Goal: Task Accomplishment & Management: Use online tool/utility

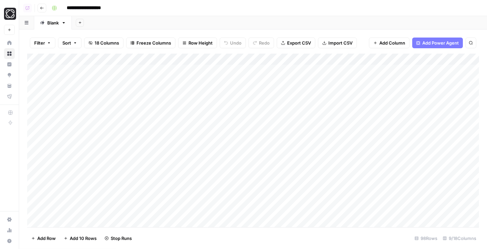
click at [438, 139] on div "Add Column" at bounding box center [252, 141] width 451 height 174
click at [438, 150] on div "Add Column" at bounding box center [252, 141] width 451 height 174
click at [439, 172] on div "Add Column" at bounding box center [252, 141] width 451 height 174
click at [439, 161] on div "Add Column" at bounding box center [252, 141] width 451 height 174
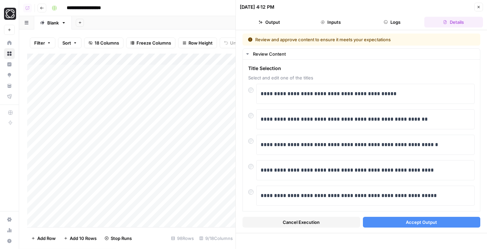
click at [379, 225] on button "Accept Output" at bounding box center [422, 222] width 118 height 11
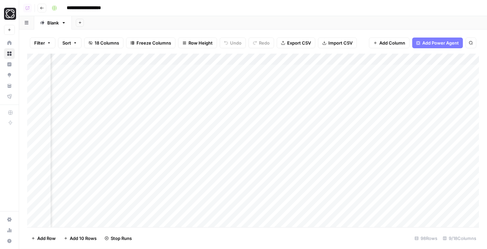
scroll to position [0, 252]
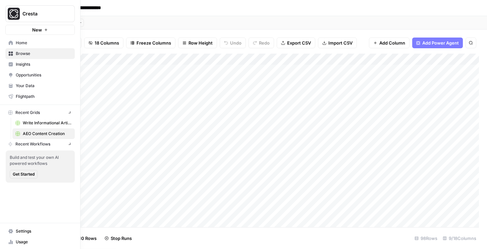
click at [9, 31] on button "New" at bounding box center [39, 30] width 69 height 10
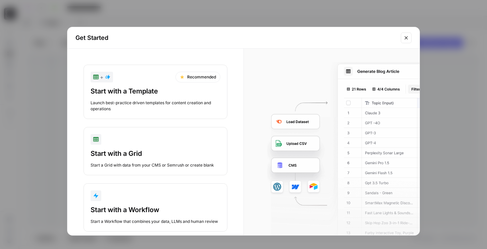
click at [132, 160] on div "Start with a Grid Start a Grid with data from your CMS or Semrush or create bla…" at bounding box center [155, 158] width 130 height 19
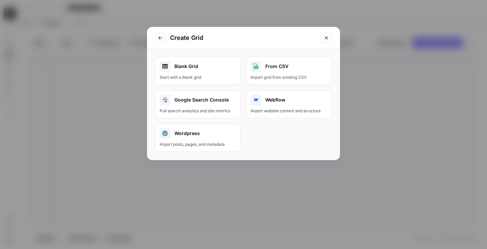
click at [166, 36] on div "Create Grid" at bounding box center [243, 37] width 192 height 21
click at [159, 37] on icon "Go to previous step" at bounding box center [160, 38] width 4 height 4
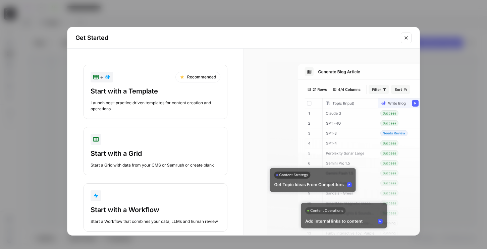
click at [144, 104] on div "Launch best-practice driven templates for content creation and operations" at bounding box center [155, 106] width 130 height 12
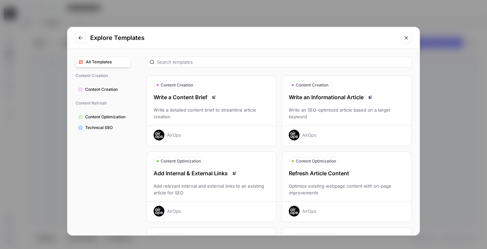
click at [309, 178] on div "Refresh Article Content Optimize existing webpage content with on-page improvem…" at bounding box center [346, 192] width 129 height 47
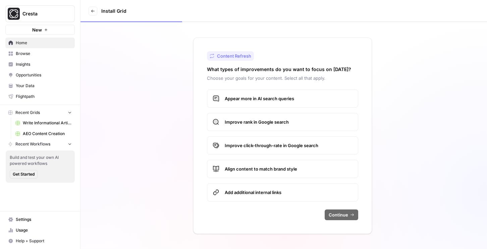
click at [245, 101] on span "Appear more in AI search queries" at bounding box center [289, 98] width 128 height 7
click at [246, 119] on span "Improve rank in Google search" at bounding box center [289, 122] width 128 height 7
click at [251, 141] on label "Improve click-through-rate in Google search" at bounding box center [282, 145] width 151 height 18
click at [257, 170] on span "Align content to match brand style" at bounding box center [289, 169] width 128 height 7
click at [261, 193] on span "Add additional internal links" at bounding box center [289, 192] width 128 height 7
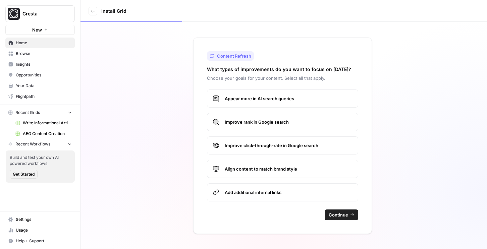
click at [344, 214] on span "Continue" at bounding box center [337, 214] width 19 height 7
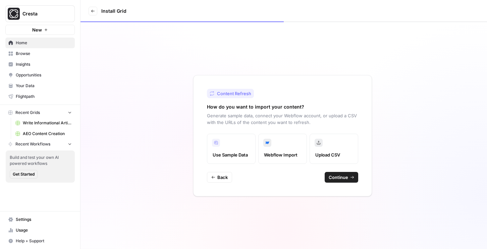
click at [345, 182] on button "Continue" at bounding box center [341, 177] width 34 height 11
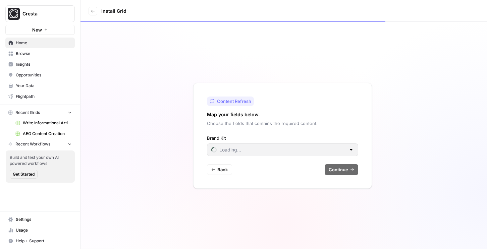
type input "Cresta"
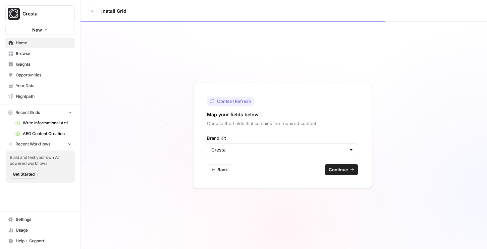
click at [344, 171] on span "Continue" at bounding box center [337, 169] width 19 height 7
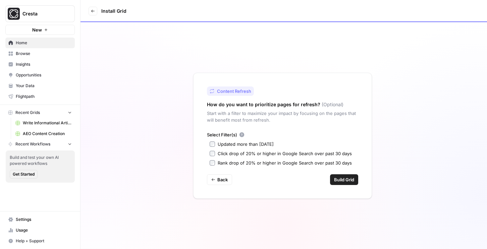
click at [338, 181] on span "Build Grid" at bounding box center [344, 179] width 20 height 7
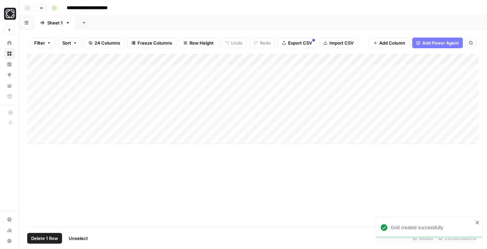
click at [35, 70] on div "Add Column" at bounding box center [252, 99] width 451 height 90
click at [185, 70] on div "Add Column" at bounding box center [252, 99] width 451 height 90
click at [187, 80] on div "Add Column" at bounding box center [252, 99] width 451 height 90
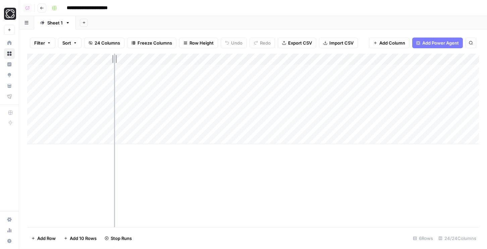
drag, startPoint x: 111, startPoint y: 60, endPoint x: 221, endPoint y: 68, distance: 110.9
click at [221, 68] on div "Add Column" at bounding box center [252, 99] width 451 height 90
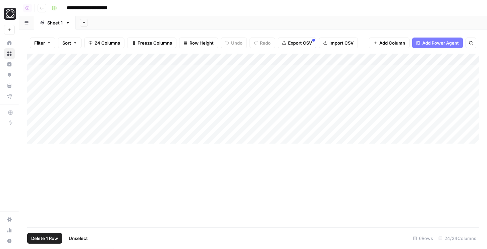
click at [32, 72] on div "Add Column" at bounding box center [252, 99] width 451 height 90
click at [35, 94] on div "Add Column" at bounding box center [252, 99] width 451 height 90
click at [37, 118] on div "Add Column" at bounding box center [252, 99] width 451 height 90
click at [37, 127] on div "Add Column" at bounding box center [252, 99] width 451 height 90
click at [44, 237] on span "Delete 4 Rows" at bounding box center [46, 238] width 30 height 7
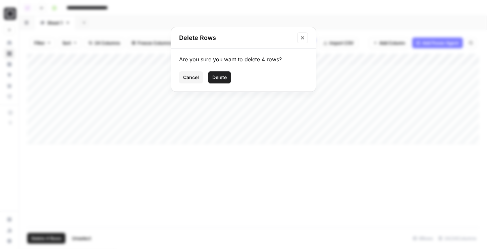
click at [220, 75] on span "Delete" at bounding box center [219, 77] width 14 height 7
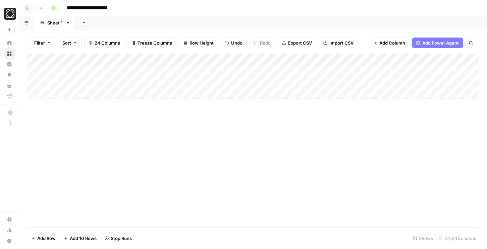
click at [298, 69] on div "Add Column" at bounding box center [252, 76] width 451 height 45
click at [304, 81] on div "Add Column" at bounding box center [252, 76] width 451 height 45
click at [302, 72] on div "Add Column" at bounding box center [252, 76] width 451 height 45
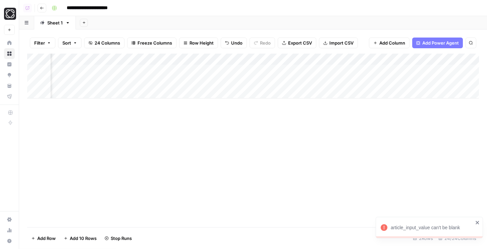
click at [320, 79] on div "Add Column" at bounding box center [252, 76] width 451 height 45
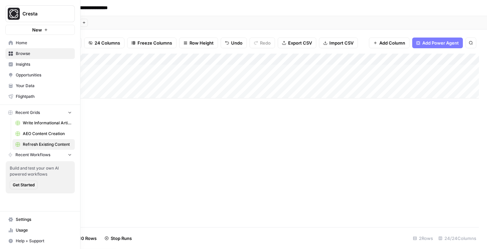
click at [40, 131] on span "AEO Content Creation" at bounding box center [47, 134] width 49 height 6
click at [40, 122] on span "Write Informational Article" at bounding box center [47, 123] width 49 height 6
click at [24, 44] on span "Home" at bounding box center [44, 43] width 56 height 6
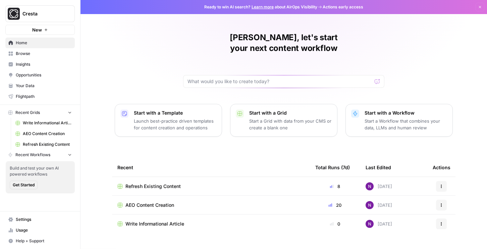
click at [152, 202] on span "AEO Content Creation" at bounding box center [149, 205] width 49 height 7
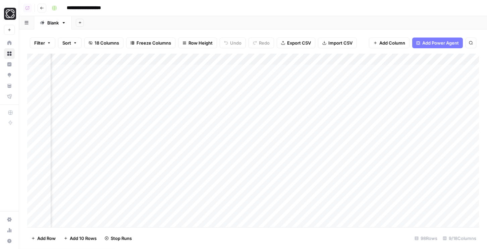
scroll to position [0, 241]
click at [304, 71] on div "Add Column" at bounding box center [252, 141] width 451 height 174
click at [301, 93] on div "Add Column" at bounding box center [252, 141] width 451 height 174
click at [302, 104] on div "Add Column" at bounding box center [252, 141] width 451 height 174
click at [302, 117] on div "Add Column" at bounding box center [252, 141] width 451 height 174
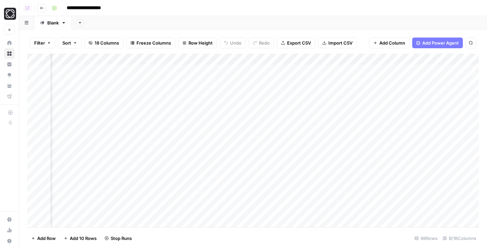
click at [300, 129] on div "Add Column" at bounding box center [252, 141] width 451 height 174
click at [259, 93] on div "Add Column" at bounding box center [252, 141] width 451 height 174
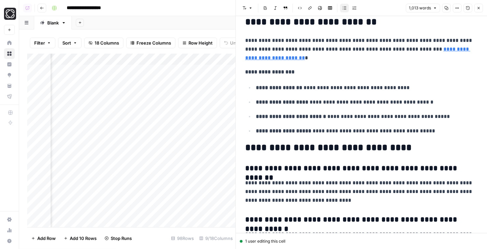
scroll to position [1075, 0]
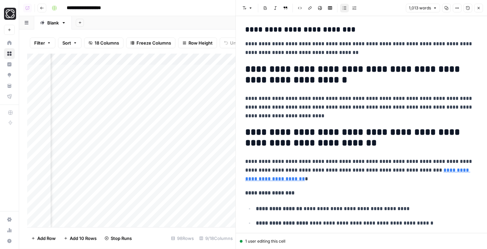
click at [478, 8] on icon "button" at bounding box center [478, 8] width 4 height 4
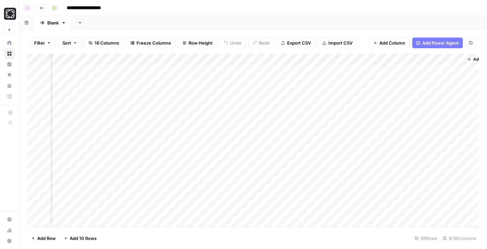
scroll to position [0, 312]
click at [259, 93] on div "Add Column" at bounding box center [252, 141] width 451 height 174
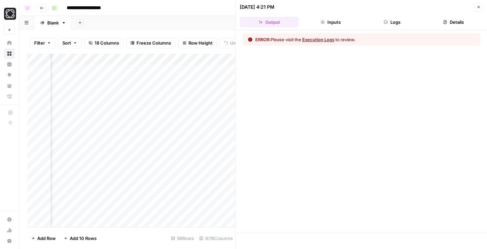
click at [388, 20] on button "Logs" at bounding box center [392, 22] width 59 height 11
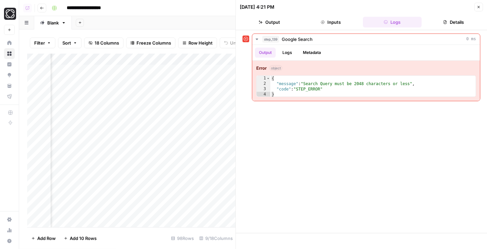
click at [327, 20] on button "Inputs" at bounding box center [330, 22] width 59 height 11
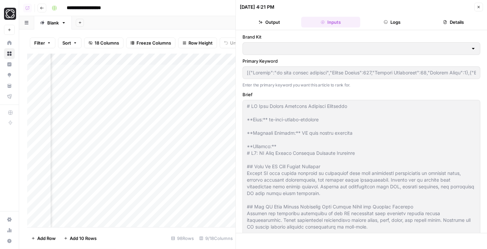
type input "Cresta"
click at [204, 60] on div "Add Column" at bounding box center [131, 141] width 208 height 174
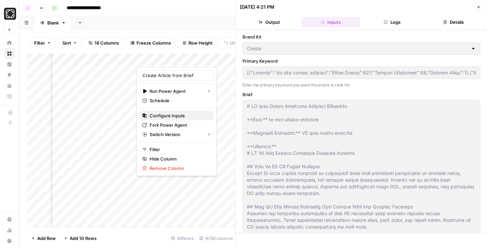
click at [177, 118] on span "Configure Inputs" at bounding box center [178, 115] width 59 height 7
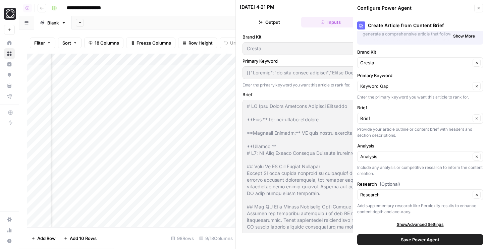
scroll to position [37, 0]
click at [406, 83] on input "Primary Keyword" at bounding box center [415, 86] width 110 height 7
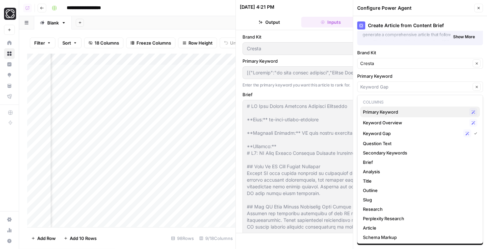
click at [380, 114] on span "Primary Keyword" at bounding box center [415, 112] width 104 height 7
type input "Primary Keyword"
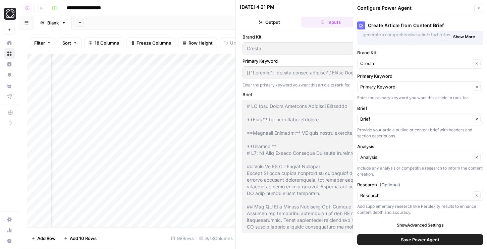
click at [394, 238] on button "Save Power Agent" at bounding box center [420, 239] width 126 height 11
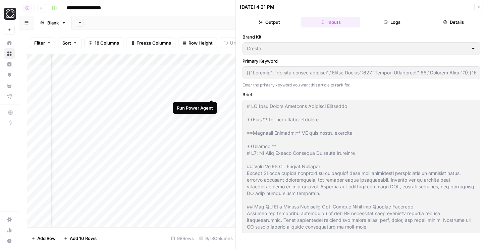
click at [211, 92] on div "Add Column" at bounding box center [131, 141] width 208 height 174
click at [211, 103] on div "Add Column" at bounding box center [131, 141] width 208 height 174
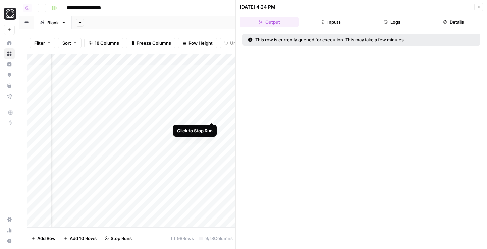
click at [211, 115] on div "Add Column" at bounding box center [131, 141] width 208 height 174
click at [211, 128] on div "Add Column" at bounding box center [131, 141] width 208 height 174
click at [212, 114] on div "Add Column" at bounding box center [131, 141] width 208 height 174
click at [212, 127] on div "Add Column" at bounding box center [131, 141] width 208 height 174
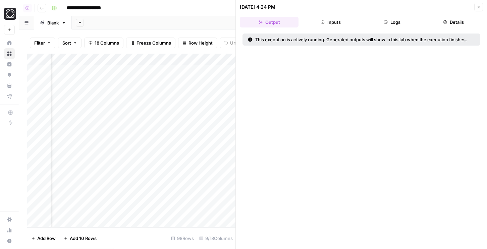
scroll to position [0, 428]
click at [116, 161] on div "Add Column" at bounding box center [131, 141] width 208 height 174
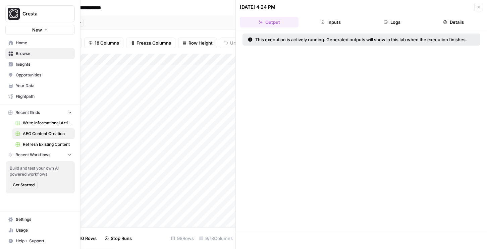
click at [39, 146] on span "Refresh Existing Content" at bounding box center [47, 144] width 49 height 6
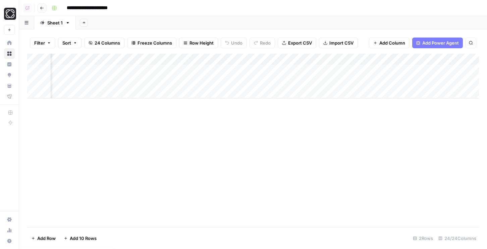
scroll to position [0, 402]
click at [196, 69] on div "Add Column" at bounding box center [252, 76] width 451 height 45
click at [202, 70] on div "Add Column" at bounding box center [252, 76] width 451 height 45
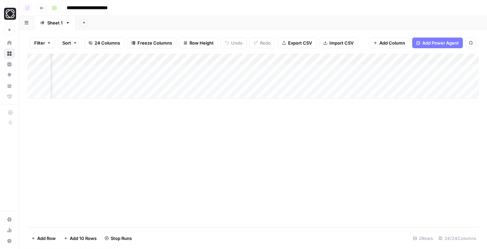
click at [223, 71] on div "Add Column" at bounding box center [252, 76] width 451 height 45
click at [218, 83] on div "Add Column" at bounding box center [252, 76] width 451 height 45
click at [256, 81] on div "Add Column" at bounding box center [252, 76] width 451 height 45
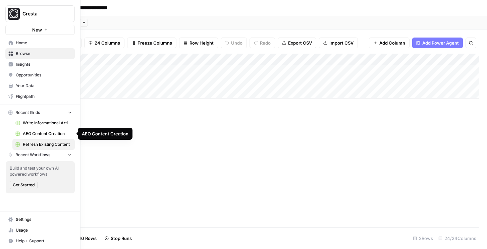
click at [49, 133] on span "AEO Content Creation" at bounding box center [47, 134] width 49 height 6
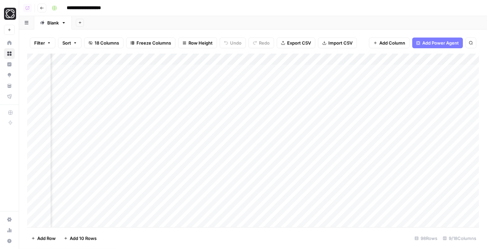
scroll to position [0, 132]
click at [307, 81] on div "Add Column" at bounding box center [252, 141] width 451 height 174
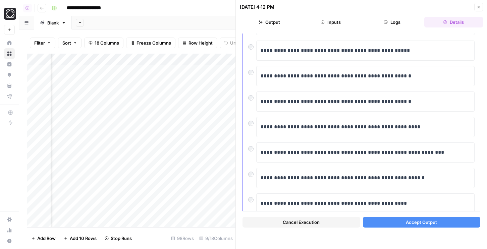
scroll to position [109, 0]
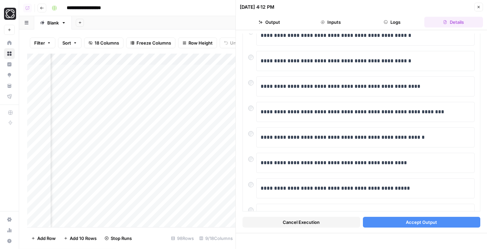
click at [476, 8] on icon "button" at bounding box center [478, 7] width 4 height 4
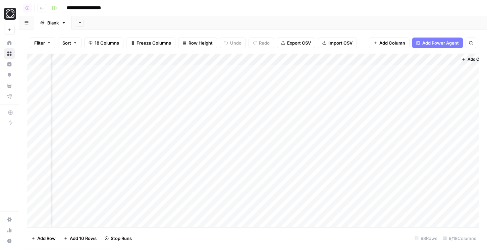
scroll to position [0, 334]
click at [236, 125] on div "Add Column" at bounding box center [252, 141] width 451 height 174
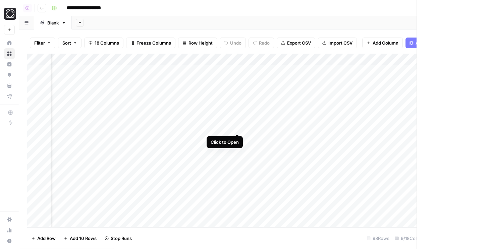
scroll to position [0, 330]
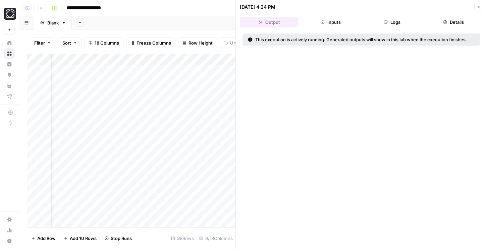
click at [392, 18] on button "Logs" at bounding box center [392, 22] width 59 height 11
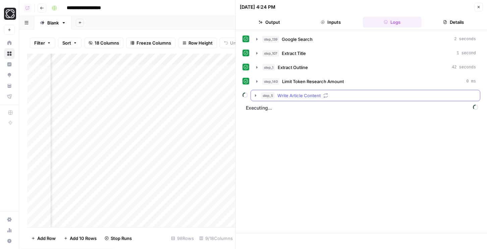
click at [319, 97] on span "Write Article Content" at bounding box center [298, 95] width 43 height 7
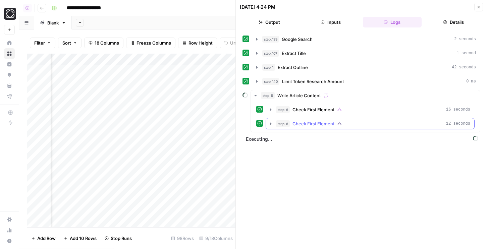
click at [323, 122] on span "Check First Element" at bounding box center [313, 123] width 42 height 7
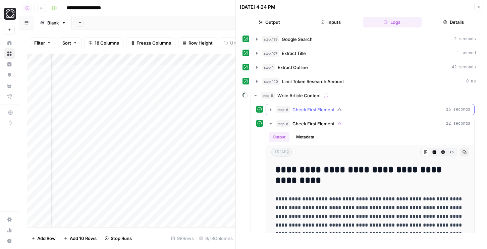
click at [324, 114] on button "step_6 Check First Element 16 seconds" at bounding box center [370, 109] width 208 height 11
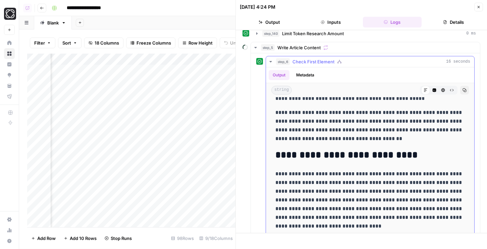
scroll to position [131, 0]
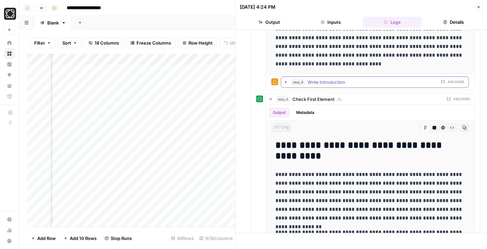
click at [323, 79] on span "Write Introduction" at bounding box center [326, 82] width 38 height 7
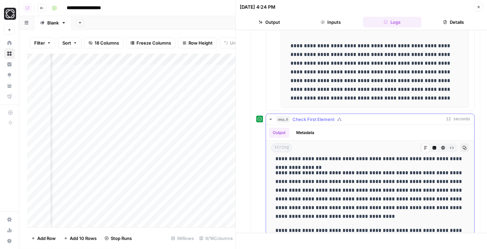
scroll to position [495, 0]
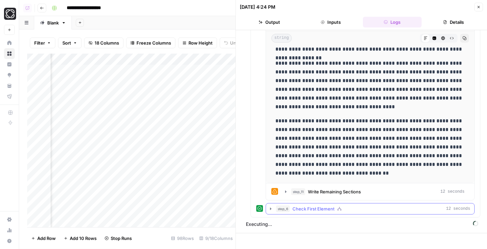
click at [311, 208] on span "Check First Element" at bounding box center [313, 208] width 42 height 7
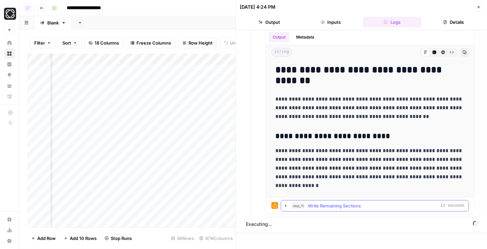
click at [310, 205] on span "Write Remaining Sections" at bounding box center [334, 205] width 53 height 7
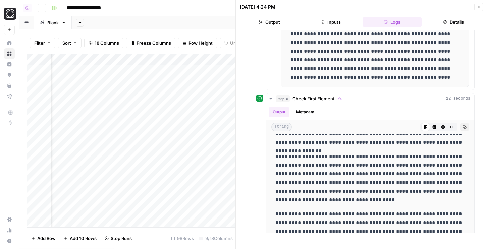
scroll to position [0, 503]
click at [480, 8] on icon "button" at bounding box center [478, 7] width 4 height 4
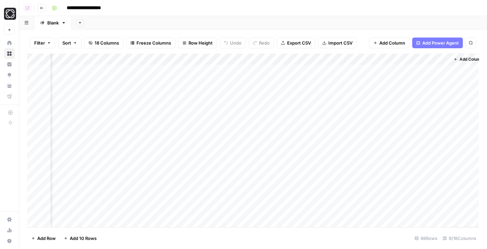
scroll to position [0, 326]
click at [354, 70] on div "Add Column" at bounding box center [252, 141] width 451 height 174
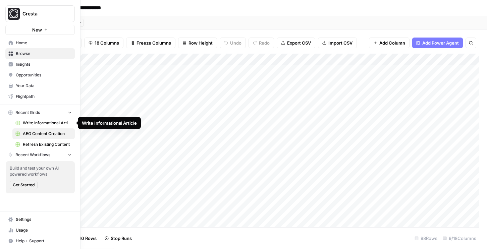
click at [40, 146] on span "Refresh Existing Content" at bounding box center [47, 144] width 49 height 6
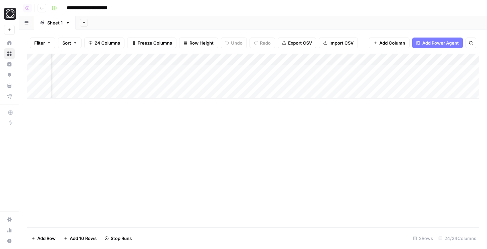
scroll to position [0, 707]
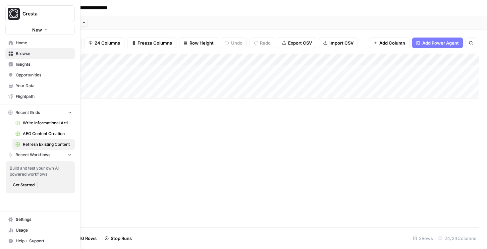
click at [37, 132] on span "AEO Content Creation" at bounding box center [47, 134] width 49 height 6
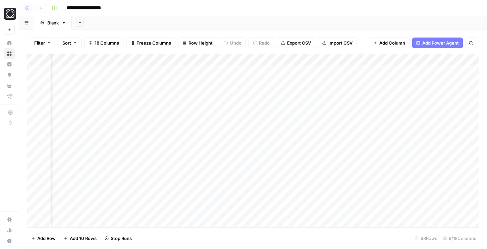
scroll to position [0, 334]
click at [350, 118] on div "Add Column" at bounding box center [252, 141] width 451 height 174
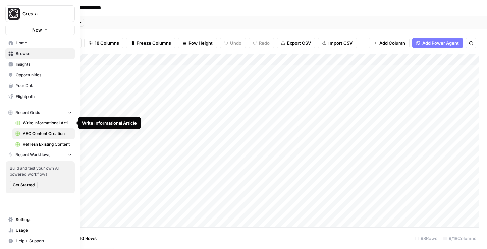
click at [35, 142] on span "Refresh Existing Content" at bounding box center [47, 144] width 49 height 6
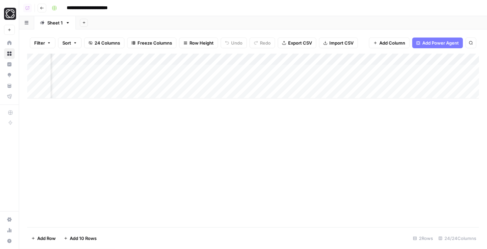
scroll to position [0, 753]
click at [231, 67] on div "Add Column" at bounding box center [252, 76] width 451 height 45
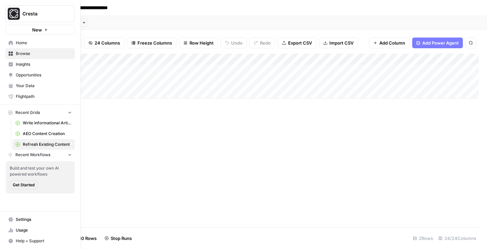
click at [43, 134] on span "AEO Content Creation" at bounding box center [47, 134] width 49 height 6
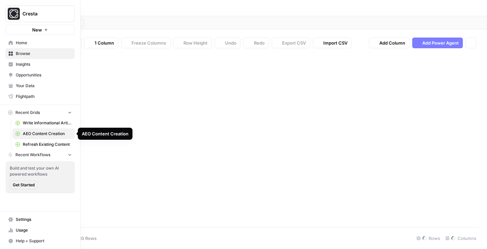
type input "**********"
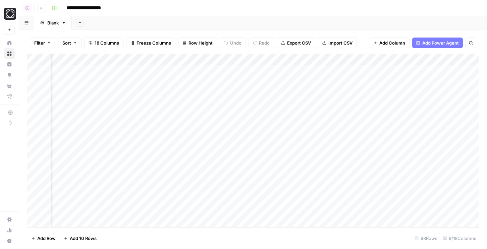
scroll to position [0, 334]
click at [366, 116] on div "Add Column" at bounding box center [252, 141] width 451 height 174
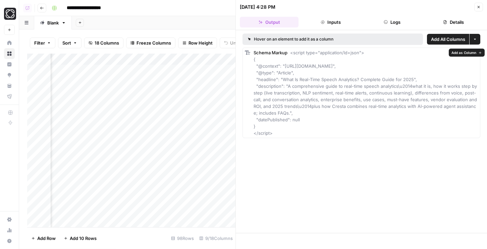
click at [452, 51] on span "Add as Column" at bounding box center [463, 52] width 25 height 5
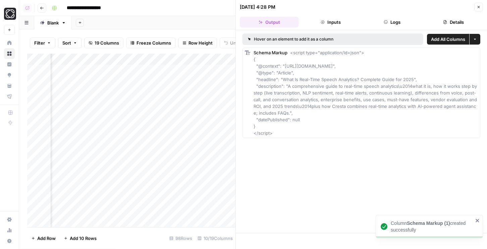
click at [478, 7] on icon "button" at bounding box center [478, 7] width 4 height 4
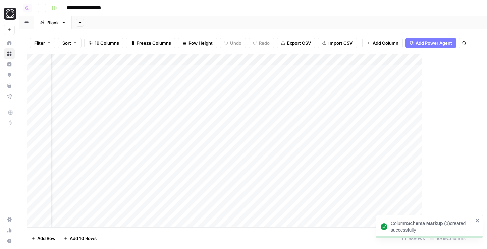
scroll to position [0, 386]
click at [373, 60] on div "Add Column" at bounding box center [252, 141] width 451 height 174
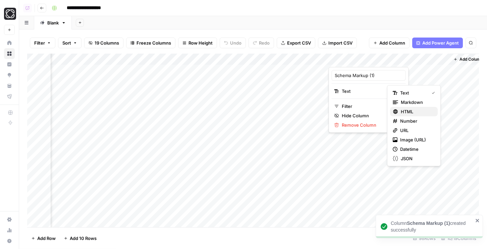
click at [406, 112] on span "HTML" at bounding box center [415, 111] width 31 height 7
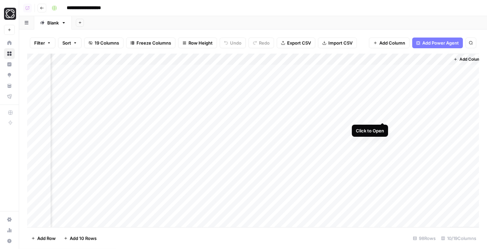
click at [382, 116] on div "Add Column" at bounding box center [252, 141] width 451 height 174
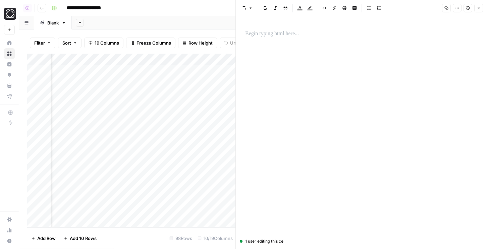
click at [477, 10] on icon "button" at bounding box center [478, 8] width 4 height 4
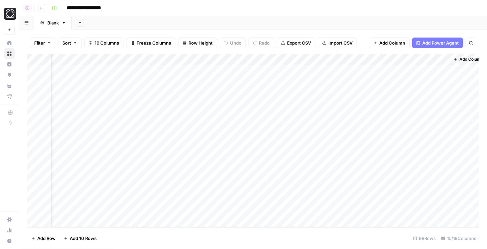
click at [382, 58] on div "Add Column" at bounding box center [252, 141] width 451 height 174
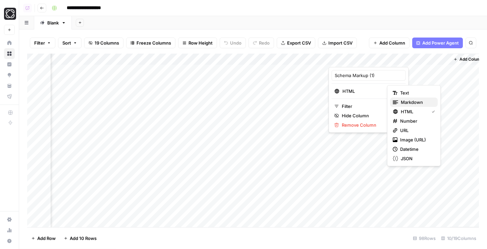
click at [418, 103] on span "Markdown" at bounding box center [415, 102] width 31 height 7
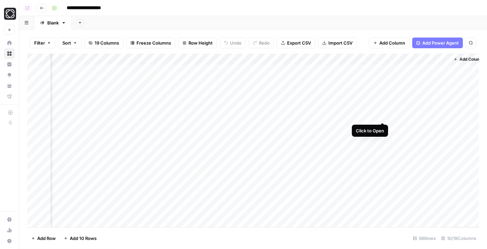
click at [382, 116] on div "Add Column" at bounding box center [252, 141] width 451 height 174
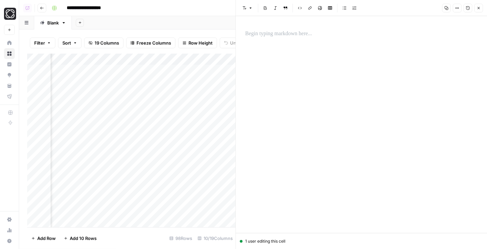
click at [479, 10] on button "Close" at bounding box center [478, 8] width 9 height 9
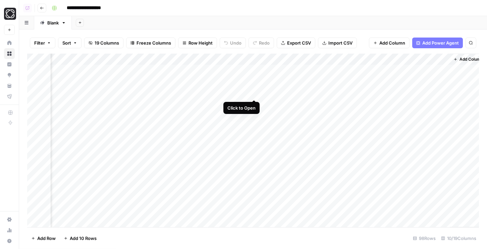
click at [254, 94] on div "Add Column" at bounding box center [252, 141] width 451 height 174
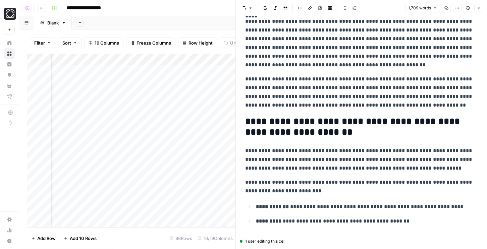
scroll to position [179, 0]
click at [478, 7] on icon "button" at bounding box center [478, 8] width 2 height 2
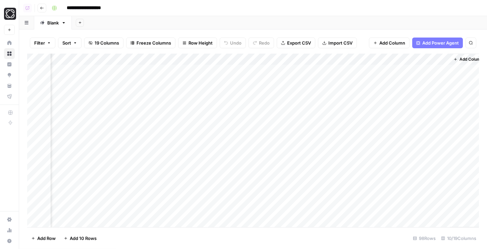
click at [462, 61] on span "Add Column" at bounding box center [470, 59] width 23 height 6
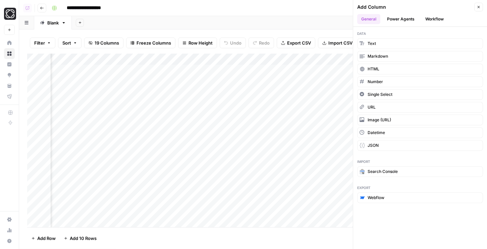
click at [431, 22] on button "Workflow" at bounding box center [434, 19] width 26 height 10
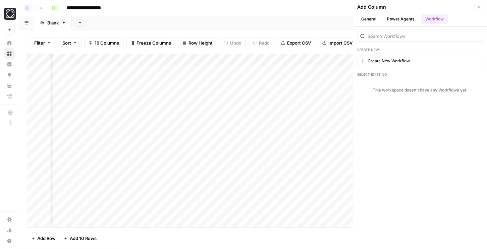
click at [398, 18] on button "Power Agents" at bounding box center [401, 19] width 36 height 10
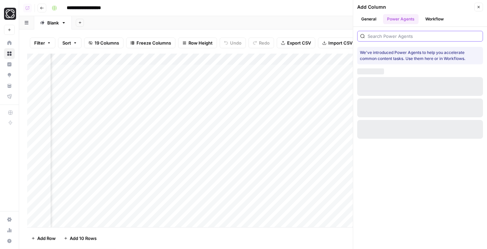
click at [389, 38] on input "search" at bounding box center [423, 36] width 112 height 7
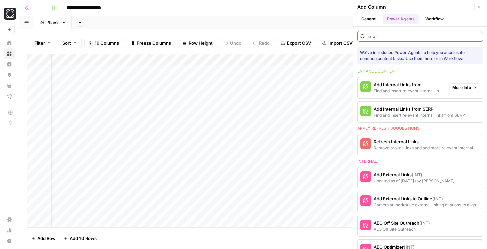
type input "inter"
click at [393, 86] on div "Add Internal Links from Knowledge Base" at bounding box center [408, 84] width 70 height 7
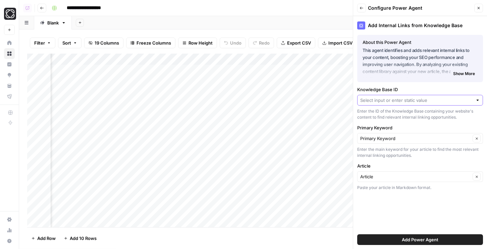
click at [379, 97] on input "Knowledge Base ID" at bounding box center [416, 100] width 112 height 7
click at [372, 115] on span "Cresta" at bounding box center [419, 116] width 112 height 7
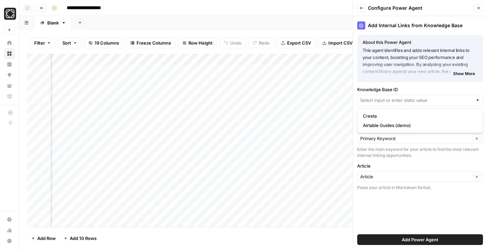
type input "Cresta"
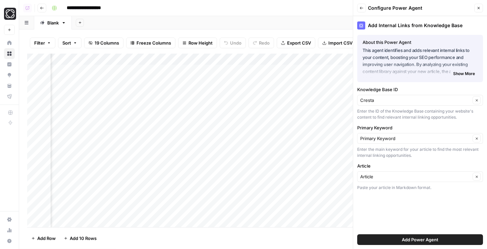
click at [389, 239] on button "Add Power Agent" at bounding box center [420, 239] width 126 height 11
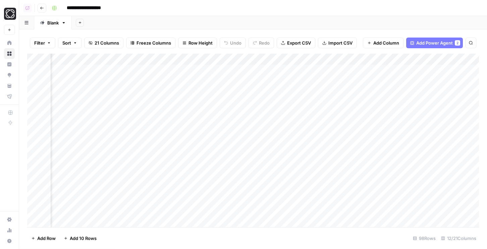
scroll to position [0, 523]
click at [365, 71] on div "Add Column" at bounding box center [252, 141] width 451 height 174
click at [363, 115] on div "Add Column" at bounding box center [252, 141] width 451 height 174
click at [420, 117] on div "Add Column" at bounding box center [252, 141] width 451 height 174
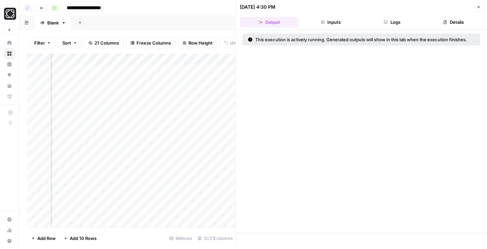
click at [398, 22] on button "Logs" at bounding box center [392, 22] width 59 height 11
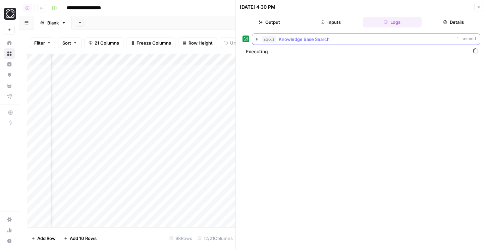
click at [364, 35] on button "step_2 Knowledge Base Search 1 second" at bounding box center [366, 39] width 228 height 11
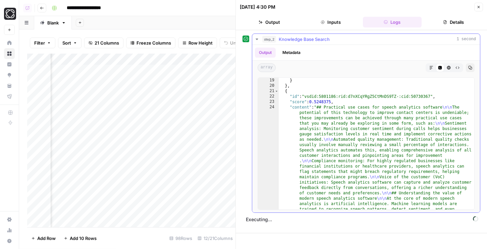
scroll to position [108, 0]
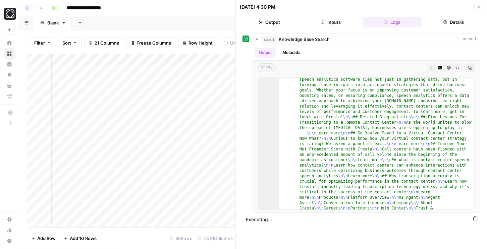
click at [475, 8] on button "Close" at bounding box center [478, 7] width 9 height 9
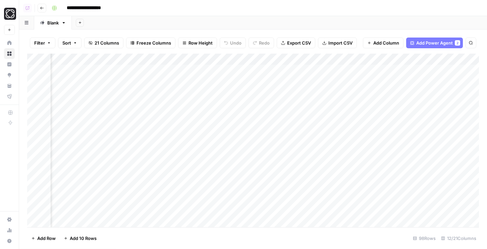
scroll to position [1, 562]
click at [347, 82] on div "Add Column" at bounding box center [252, 141] width 451 height 174
click at [333, 94] on div "Add Column" at bounding box center [252, 141] width 451 height 174
click at [330, 103] on div "Add Column" at bounding box center [252, 141] width 451 height 174
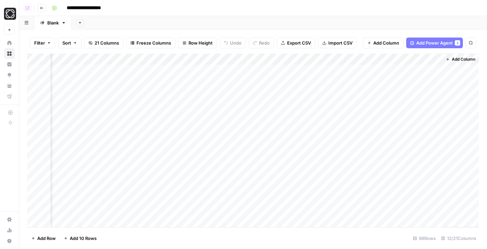
click at [453, 57] on span "Add Column" at bounding box center [462, 59] width 23 height 6
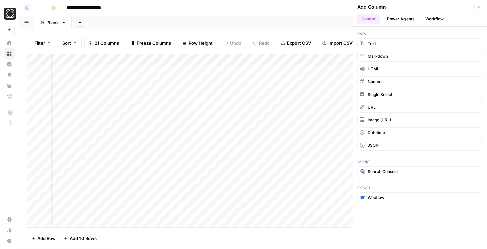
click at [409, 20] on button "Power Agents" at bounding box center [401, 19] width 36 height 10
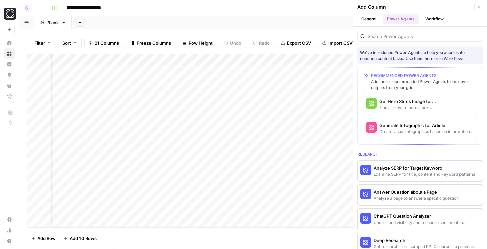
click at [407, 106] on div "Find a relevant hero stock image for article" at bounding box center [408, 108] width 59 height 6
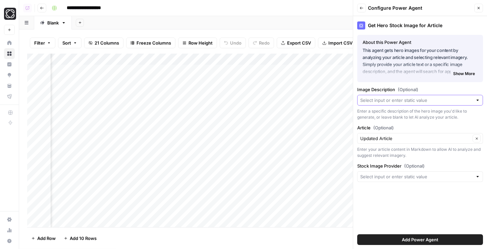
click at [395, 103] on input "Image Description (Optional)" at bounding box center [416, 100] width 112 height 7
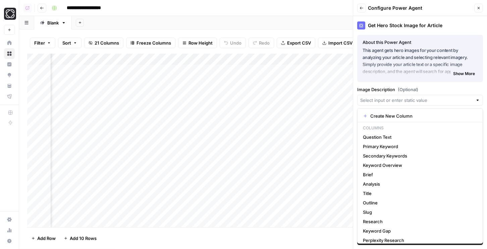
click at [398, 87] on span "(Optional)" at bounding box center [407, 89] width 20 height 7
click at [398, 97] on input "Image Description (Optional)" at bounding box center [416, 100] width 112 height 7
click at [400, 74] on p "This agent gets hero images for your content by analyzing your article and sele…" at bounding box center [419, 61] width 115 height 28
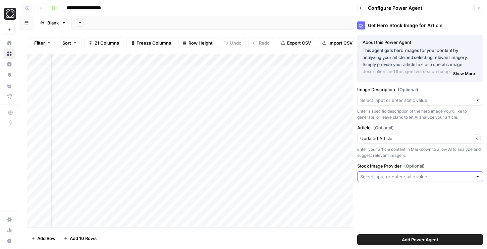
click at [396, 177] on input "Stock Image Provider (Optional)" at bounding box center [416, 176] width 112 height 7
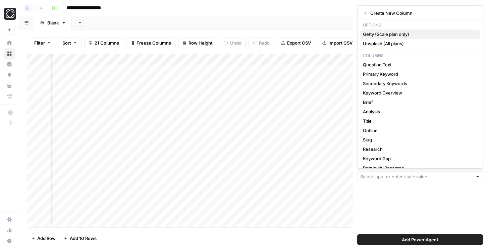
click at [379, 36] on span "Getty (Scale plan only)" at bounding box center [419, 34] width 112 height 7
type input "Getty (Scale plan only)"
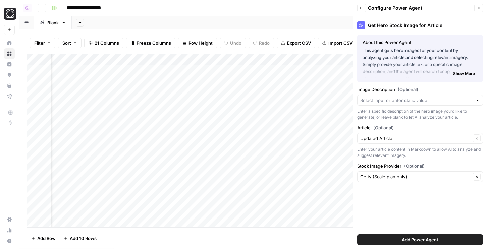
click at [400, 239] on button "Add Power Agent" at bounding box center [420, 239] width 126 height 11
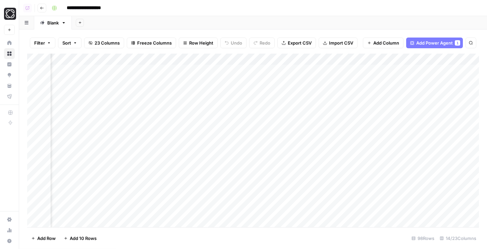
scroll to position [1, 682]
click at [368, 66] on div "Add Column" at bounding box center [252, 141] width 451 height 174
click at [366, 91] on div "Add Column" at bounding box center [252, 141] width 451 height 174
click at [372, 104] on div "Add Column" at bounding box center [252, 141] width 451 height 174
click at [372, 115] on div "Add Column" at bounding box center [252, 141] width 451 height 174
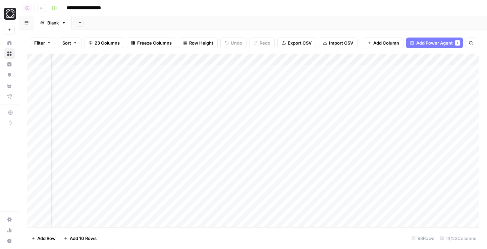
scroll to position [1, 624]
click at [472, 104] on div "Add Column" at bounding box center [252, 141] width 451 height 174
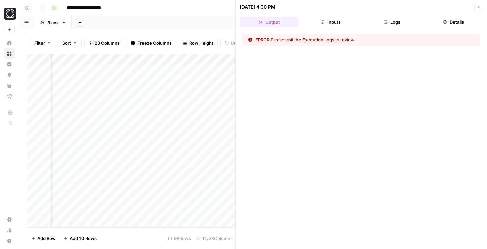
click at [479, 8] on icon "button" at bounding box center [478, 7] width 4 height 4
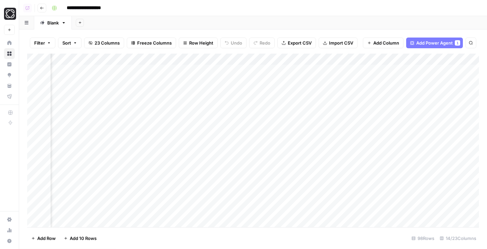
click at [472, 59] on div "Add Column" at bounding box center [252, 141] width 451 height 174
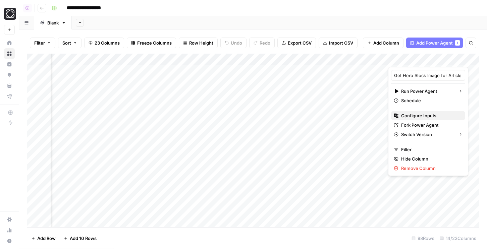
click at [428, 117] on span "Configure Inputs" at bounding box center [430, 115] width 59 height 7
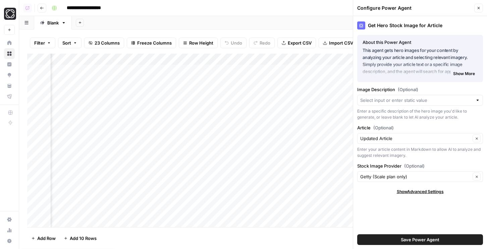
click at [393, 238] on button "Save Power Agent" at bounding box center [420, 239] width 126 height 11
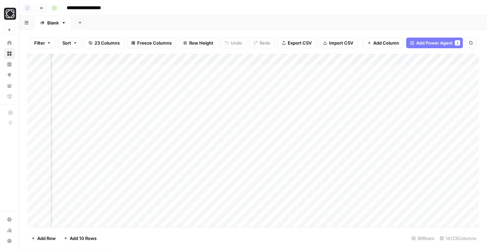
scroll to position [1, 687]
click at [418, 69] on div "Add Column" at bounding box center [252, 141] width 451 height 174
click at [418, 103] on div "Add Column" at bounding box center [252, 141] width 451 height 174
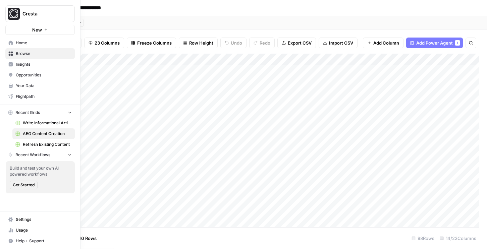
click at [21, 76] on span "Opportunities" at bounding box center [44, 75] width 56 height 6
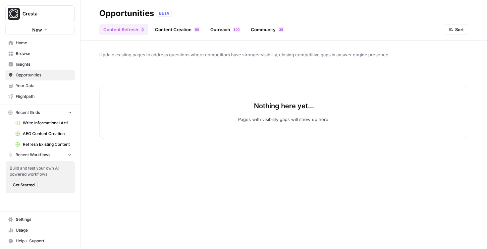
click at [162, 28] on link "Content Creation 8 9" at bounding box center [177, 29] width 53 height 11
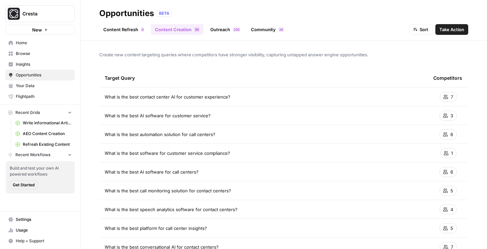
click at [50, 135] on span "AEO Content Creation" at bounding box center [47, 134] width 49 height 6
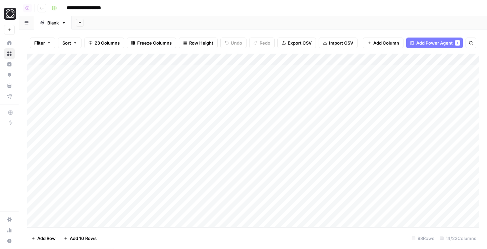
drag, startPoint x: 89, startPoint y: 72, endPoint x: 208, endPoint y: 74, distance: 119.0
click at [208, 74] on div "Add Column" at bounding box center [252, 141] width 451 height 174
drag, startPoint x: 235, startPoint y: 68, endPoint x: 232, endPoint y: 142, distance: 74.1
click at [232, 142] on div "Add Column" at bounding box center [252, 141] width 451 height 174
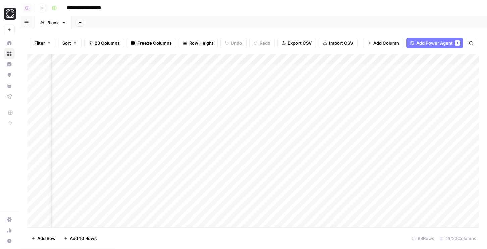
scroll to position [0, 127]
click at [305, 60] on div "Add Column" at bounding box center [252, 141] width 451 height 174
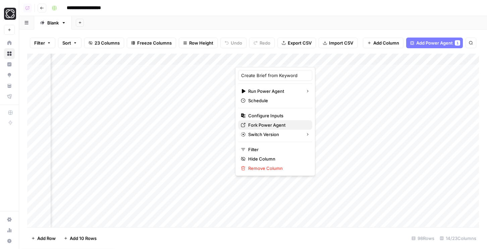
click at [255, 123] on span "Fork Power Agent" at bounding box center [277, 125] width 59 height 7
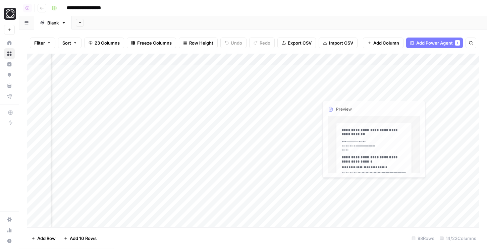
click at [341, 82] on div "Add Column" at bounding box center [252, 141] width 451 height 174
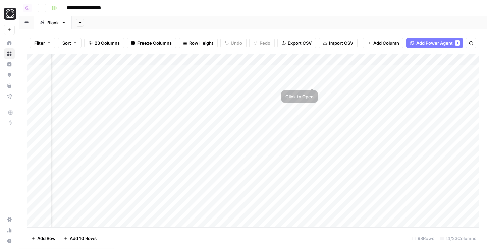
click at [314, 81] on div "Add Column" at bounding box center [252, 141] width 451 height 174
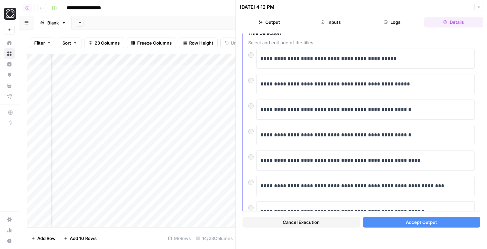
scroll to position [38, 0]
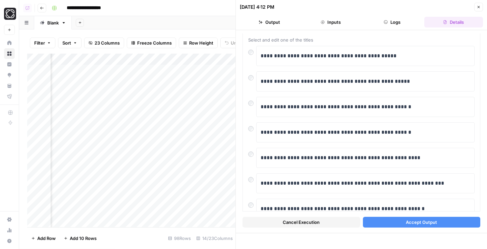
click at [376, 225] on button "Accept Output" at bounding box center [422, 222] width 118 height 11
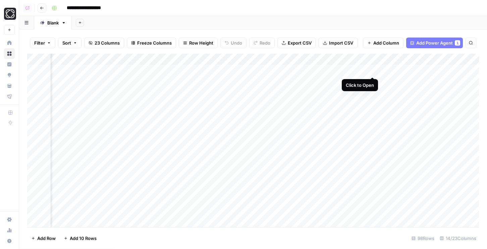
click at [371, 71] on div "Add Column" at bounding box center [252, 141] width 451 height 174
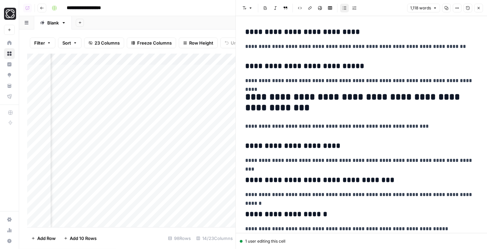
scroll to position [923, 0]
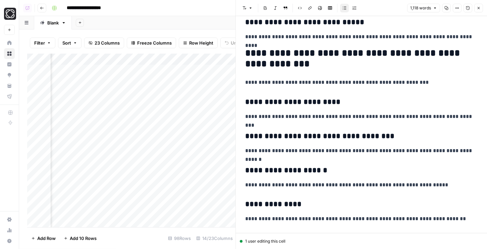
drag, startPoint x: 247, startPoint y: 240, endPoint x: 285, endPoint y: 239, distance: 38.2
click at [285, 239] on div "1 user editing this cell" at bounding box center [361, 241] width 243 height 6
click at [286, 239] on div "1 user editing this cell" at bounding box center [361, 241] width 243 height 6
drag, startPoint x: 288, startPoint y: 241, endPoint x: 279, endPoint y: 241, distance: 8.4
click at [279, 241] on div "1 user editing this cell" at bounding box center [361, 241] width 243 height 6
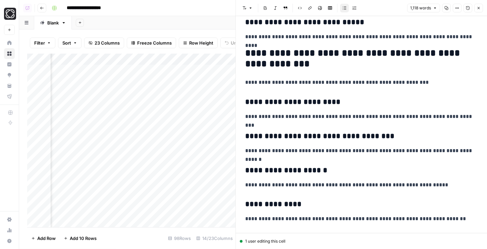
click at [279, 241] on div "1 user editing this cell" at bounding box center [361, 241] width 243 height 6
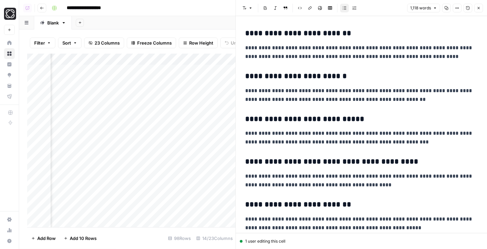
scroll to position [224, 0]
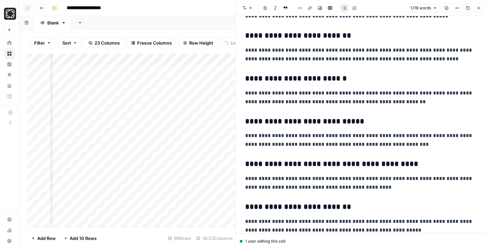
click at [467, 8] on icon "button" at bounding box center [467, 8] width 4 height 4
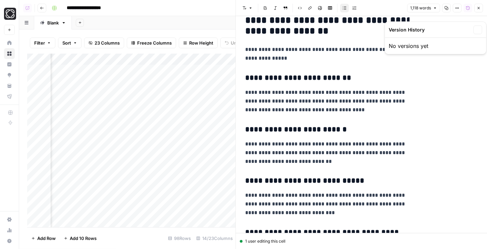
scroll to position [300, 0]
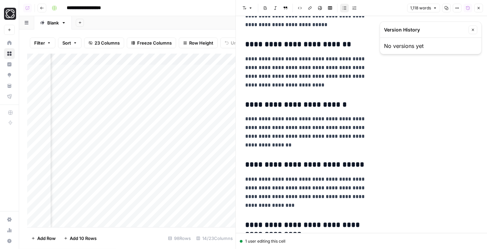
click at [473, 29] on icon "button" at bounding box center [472, 30] width 4 height 4
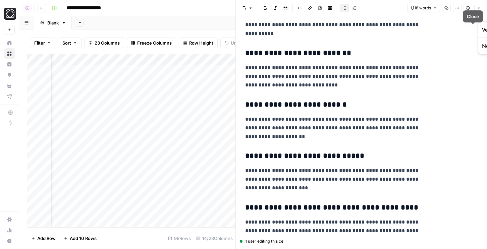
scroll to position [224, 0]
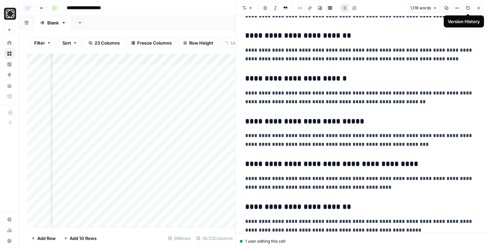
click at [468, 11] on button "Version History" at bounding box center [467, 8] width 9 height 9
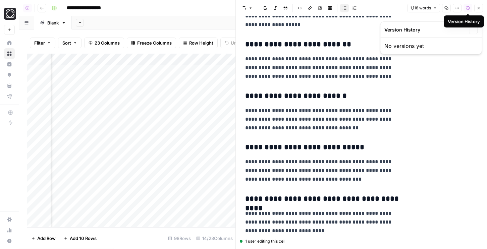
scroll to position [300, 0]
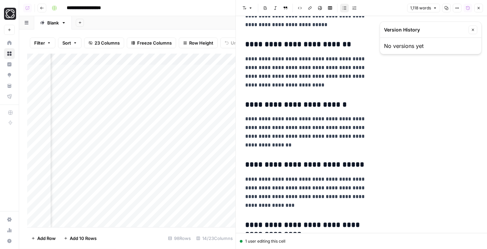
click at [466, 8] on icon "button" at bounding box center [467, 8] width 4 height 4
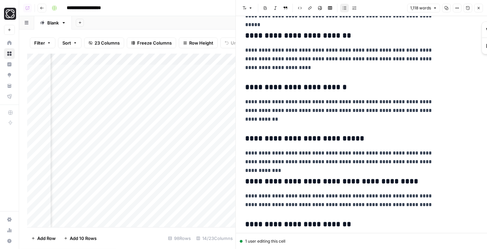
scroll to position [224, 0]
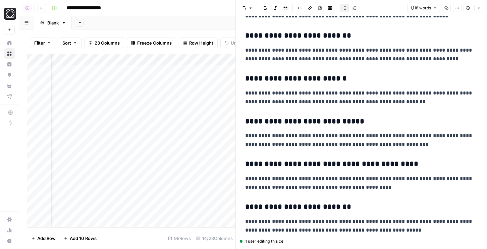
click at [476, 8] on icon "button" at bounding box center [478, 8] width 4 height 4
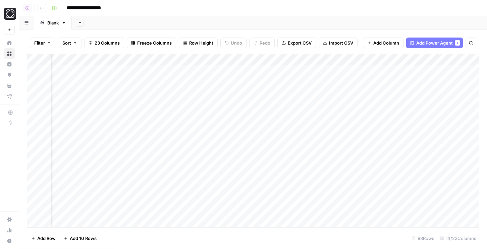
scroll to position [0, 260]
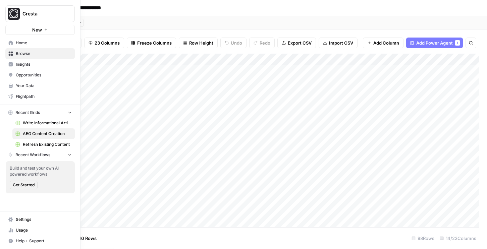
click at [22, 84] on span "Your Data" at bounding box center [44, 86] width 56 height 6
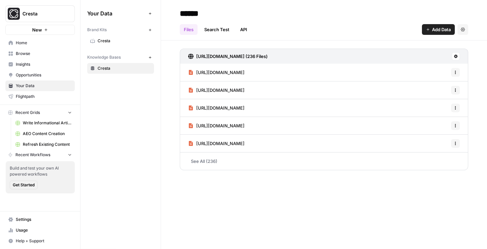
click at [118, 40] on span "Cresta" at bounding box center [124, 41] width 53 height 6
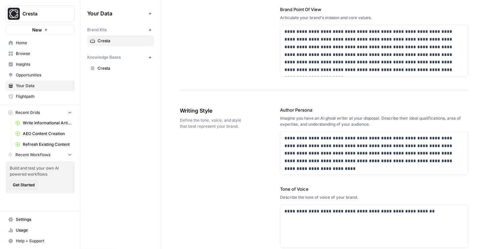
scroll to position [329, 0]
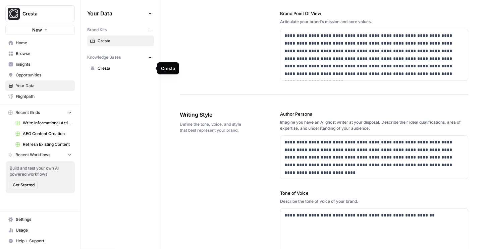
click at [106, 68] on span "Cresta" at bounding box center [124, 68] width 53 height 6
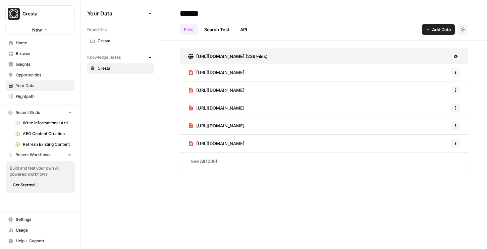
click at [50, 132] on span "AEO Content Creation" at bounding box center [47, 134] width 49 height 6
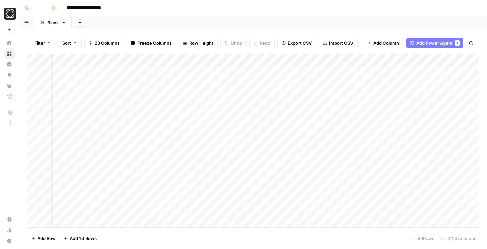
scroll to position [1, 294]
click at [345, 70] on div "Add Column" at bounding box center [252, 141] width 451 height 174
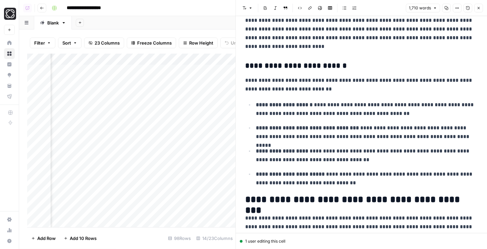
scroll to position [302, 0]
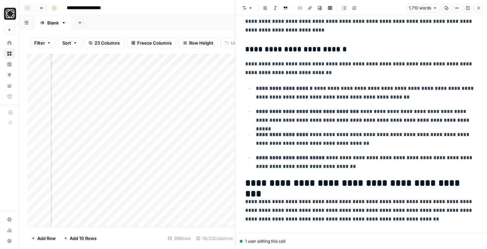
click at [474, 9] on button "Close" at bounding box center [478, 8] width 9 height 9
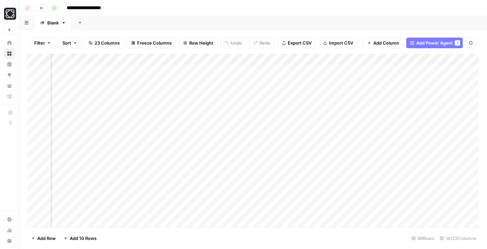
scroll to position [1, 363]
click at [277, 71] on div "Add Column" at bounding box center [252, 141] width 451 height 174
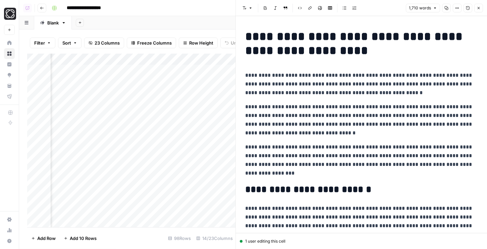
click at [477, 9] on icon "button" at bounding box center [478, 8] width 4 height 4
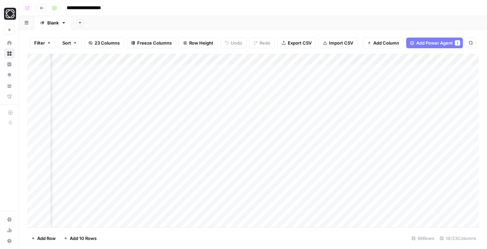
scroll to position [1, 704]
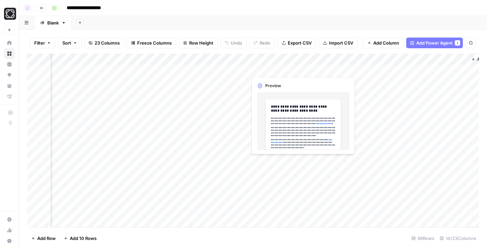
click at [301, 69] on div "Add Column" at bounding box center [252, 141] width 451 height 174
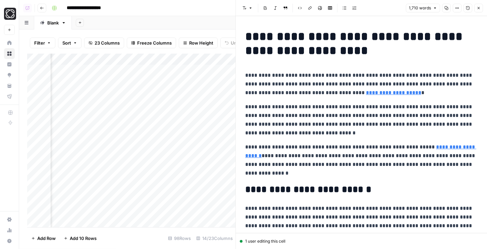
scroll to position [9, 0]
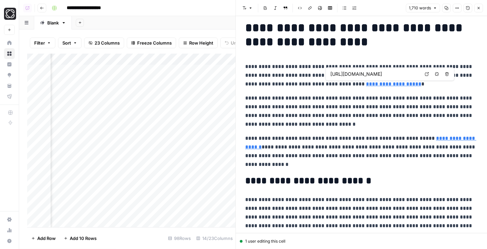
click at [366, 84] on link "**********" at bounding box center [393, 83] width 55 height 5
click at [422, 73] on link "Open in a new tab" at bounding box center [426, 74] width 9 height 9
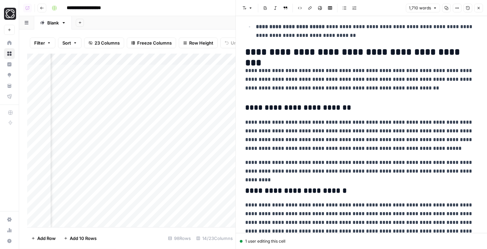
scroll to position [462, 0]
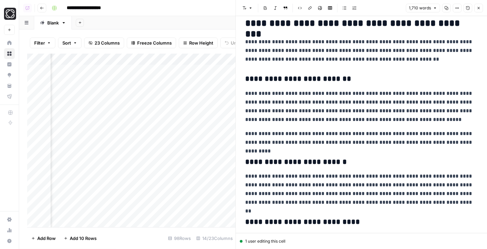
click at [474, 9] on button "Close" at bounding box center [478, 8] width 9 height 9
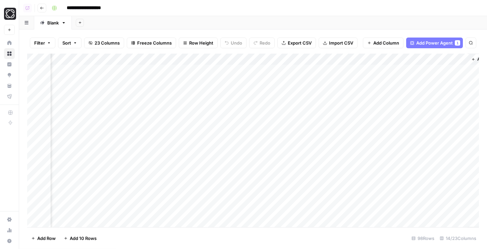
scroll to position [1, 729]
click at [376, 71] on div "Add Column" at bounding box center [252, 141] width 451 height 174
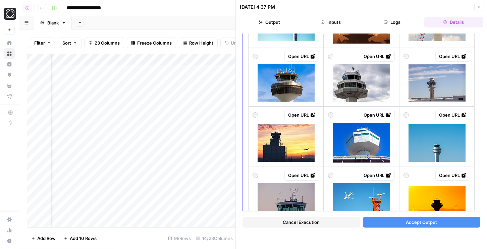
scroll to position [367, 0]
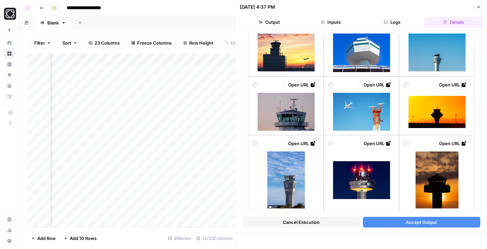
click at [477, 7] on icon "button" at bounding box center [478, 7] width 4 height 4
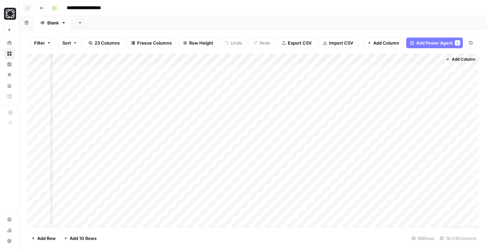
scroll to position [1, 721]
click at [383, 69] on div "Add Column" at bounding box center [252, 141] width 451 height 174
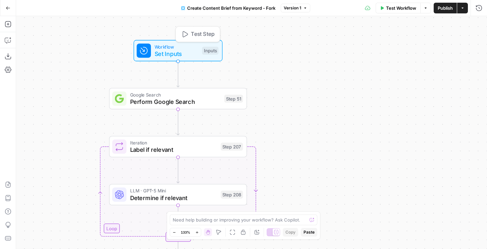
click at [197, 32] on span "Test Step" at bounding box center [202, 34] width 23 height 8
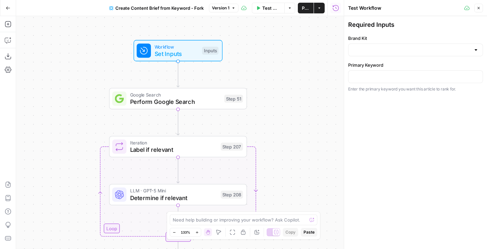
click at [476, 8] on icon "button" at bounding box center [478, 8] width 4 height 4
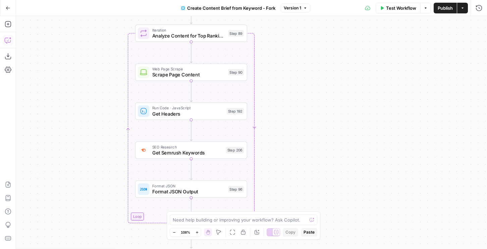
click at [6, 41] on icon "button" at bounding box center [8, 40] width 7 height 7
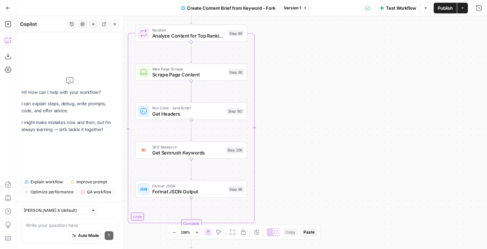
click at [40, 183] on span "Explain workflow" at bounding box center [46, 182] width 33 height 6
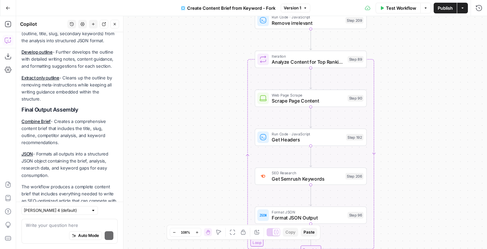
scroll to position [641, 0]
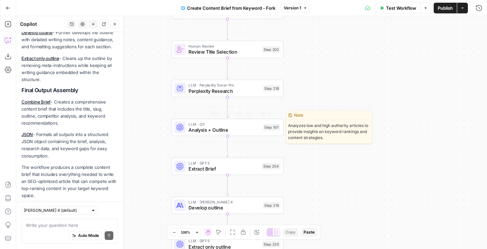
click at [221, 131] on span "Analysis + Outline" at bounding box center [223, 129] width 71 height 7
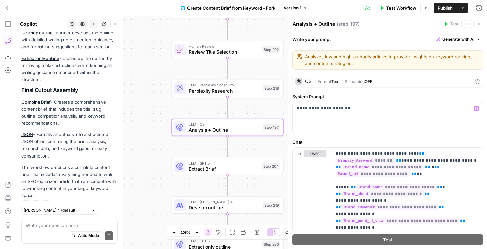
click at [328, 80] on span "Format" at bounding box center [324, 81] width 14 height 5
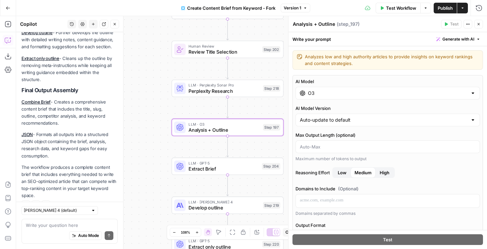
click at [319, 95] on input "O3" at bounding box center [387, 93] width 159 height 7
click at [377, 85] on div "AI Model O3" at bounding box center [387, 88] width 184 height 21
click at [474, 25] on button "Close" at bounding box center [478, 24] width 9 height 9
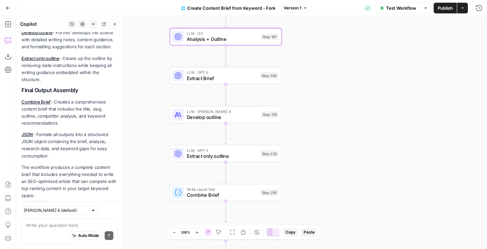
click at [10, 9] on icon "button" at bounding box center [8, 8] width 5 height 5
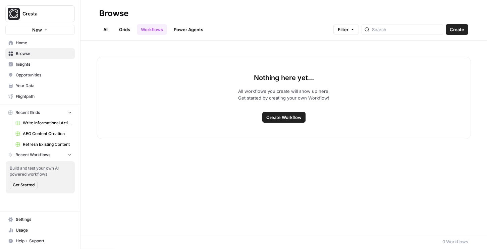
click at [33, 144] on span "Refresh Existing Content" at bounding box center [47, 144] width 49 height 6
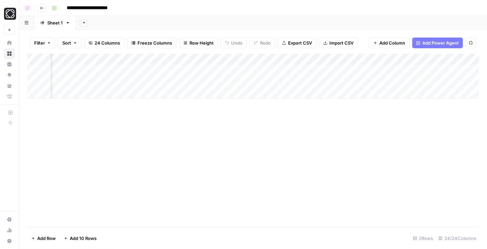
scroll to position [0, 440]
click at [261, 68] on div "Add Column" at bounding box center [252, 76] width 451 height 45
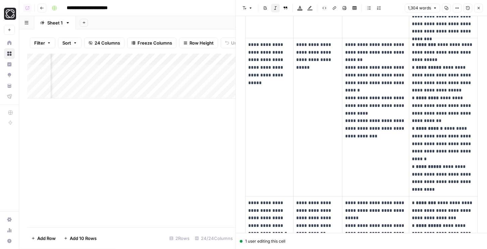
scroll to position [513, 0]
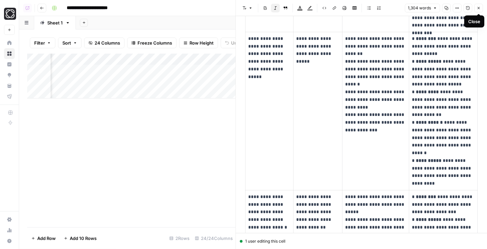
click at [478, 8] on icon "button" at bounding box center [478, 8] width 4 height 4
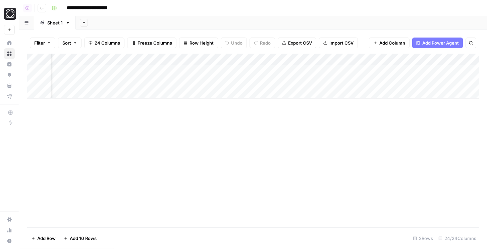
scroll to position [0, 708]
click at [399, 72] on div "Add Column" at bounding box center [252, 76] width 451 height 45
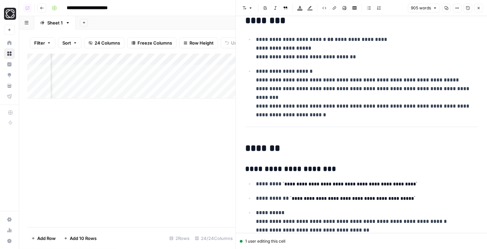
scroll to position [18, 0]
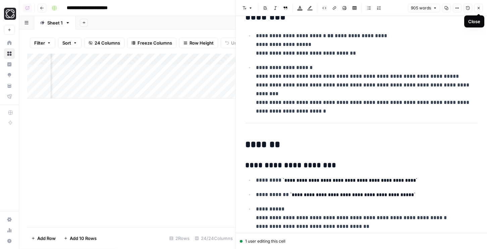
click at [481, 8] on button "Close" at bounding box center [478, 8] width 9 height 9
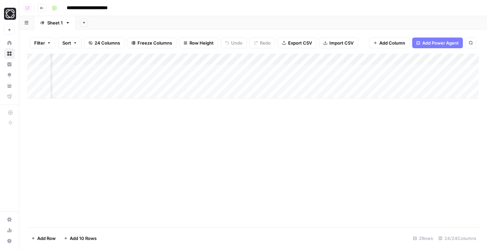
scroll to position [0, 832]
click at [443, 82] on div "Add Column" at bounding box center [252, 76] width 451 height 45
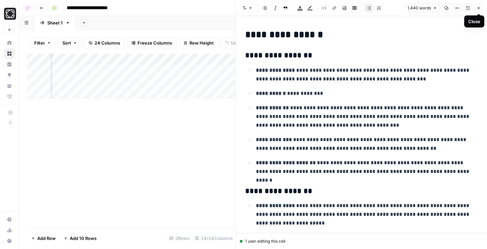
click at [479, 9] on icon "button" at bounding box center [478, 8] width 2 height 2
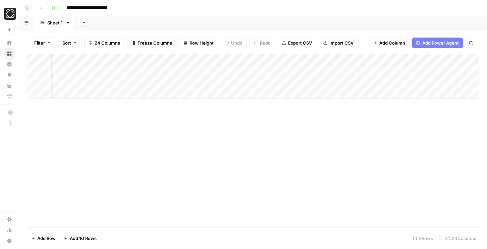
scroll to position [0, 475]
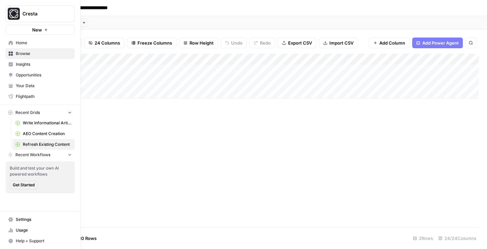
click at [22, 64] on span "Insights" at bounding box center [44, 64] width 56 height 6
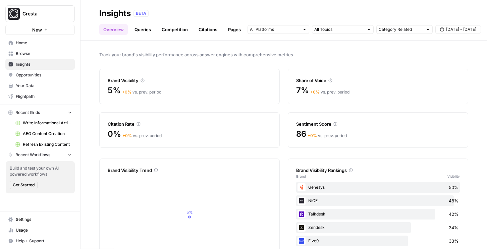
click at [38, 78] on link "Opportunities" at bounding box center [39, 75] width 69 height 11
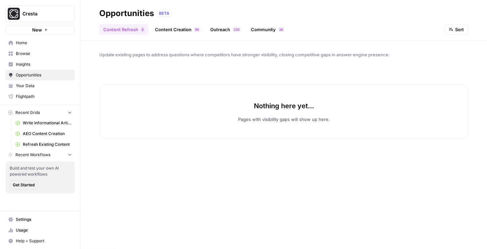
click at [172, 28] on link "Content Creation 8 9" at bounding box center [177, 29] width 53 height 11
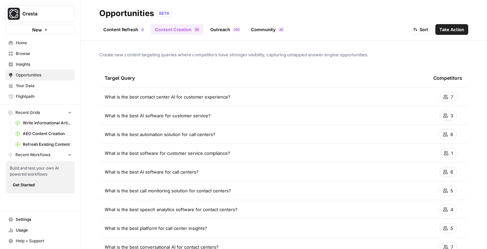
click at [451, 29] on span "Take Action" at bounding box center [451, 29] width 25 height 7
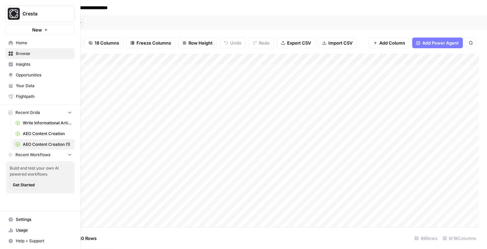
click at [33, 75] on span "Opportunities" at bounding box center [44, 75] width 56 height 6
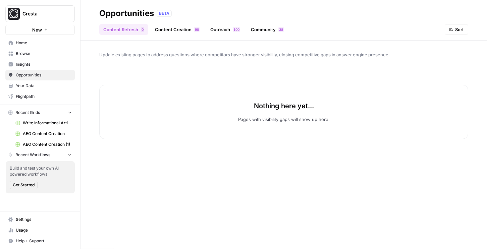
click at [176, 25] on link "Content Creation 8 9" at bounding box center [177, 29] width 53 height 11
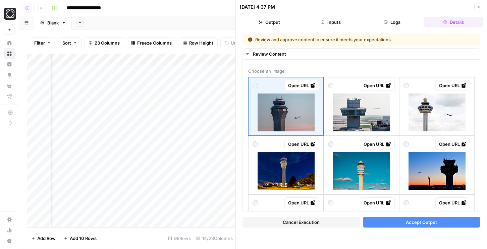
scroll to position [1, 721]
click at [315, 225] on button "Cancel Execution" at bounding box center [301, 222] width 118 height 11
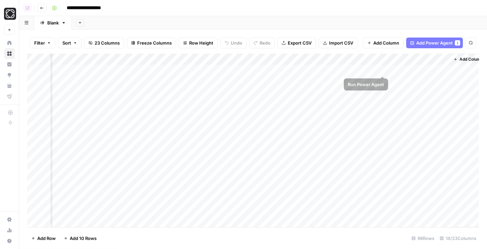
click at [385, 68] on div "Add Column" at bounding box center [252, 141] width 451 height 174
click at [383, 91] on div "Add Column" at bounding box center [252, 141] width 451 height 174
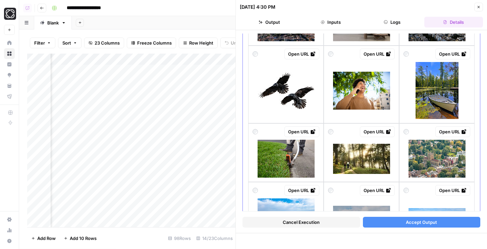
scroll to position [145, 0]
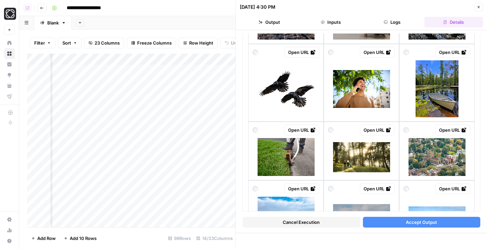
click at [478, 8] on icon "button" at bounding box center [478, 7] width 4 height 4
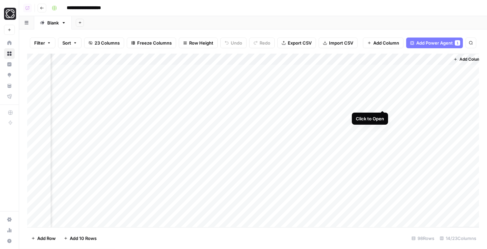
click at [382, 103] on div "Add Column" at bounding box center [252, 141] width 451 height 174
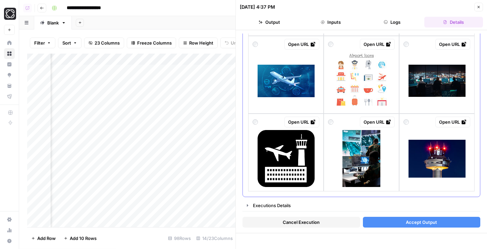
scroll to position [562, 0]
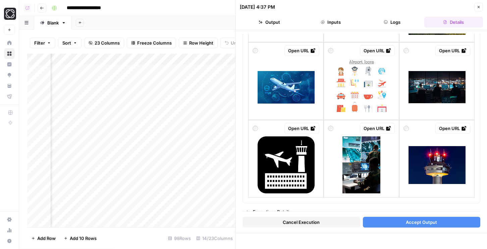
click at [478, 9] on button "Close" at bounding box center [478, 7] width 9 height 9
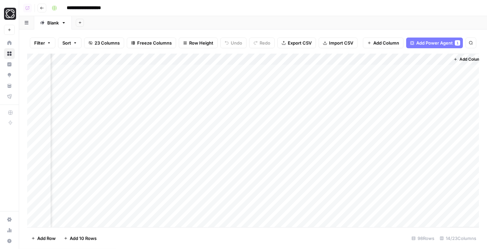
click at [382, 114] on div "Add Column" at bounding box center [252, 141] width 451 height 174
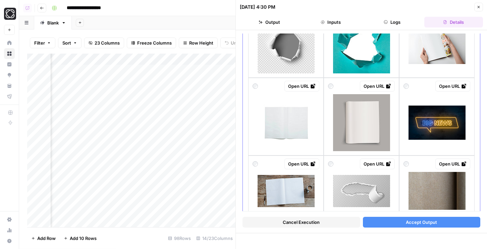
scroll to position [159, 0]
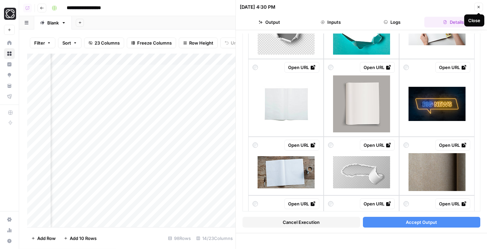
click at [480, 7] on span "Close" at bounding box center [480, 7] width 0 height 0
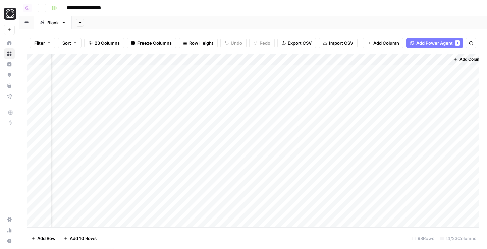
click at [371, 59] on div "Add Column" at bounding box center [252, 141] width 451 height 174
click at [283, 13] on header "**********" at bounding box center [252, 8] width 467 height 16
drag, startPoint x: 222, startPoint y: 58, endPoint x: 200, endPoint y: 59, distance: 22.2
click at [200, 59] on div "Add Column" at bounding box center [252, 141] width 451 height 174
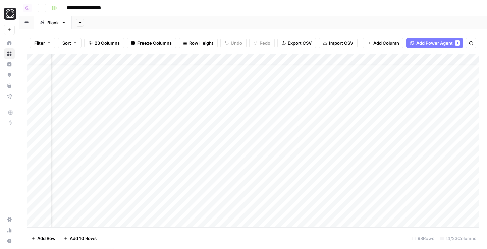
scroll to position [4, 706]
click at [449, 56] on button "Add Column" at bounding box center [460, 59] width 35 height 9
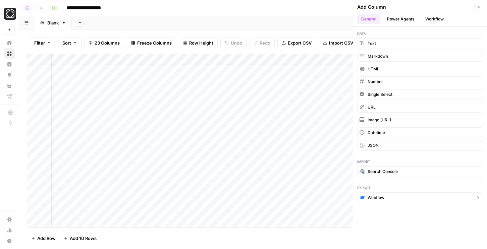
click at [370, 195] on span "Webflow" at bounding box center [375, 198] width 17 height 6
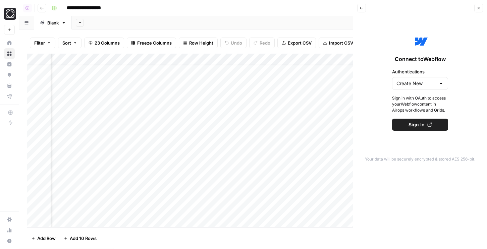
click at [478, 7] on icon "button" at bounding box center [478, 8] width 4 height 4
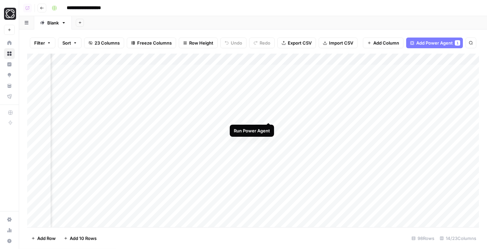
scroll to position [0, 644]
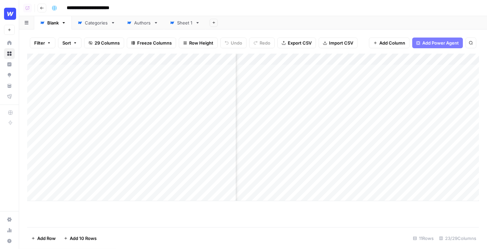
scroll to position [0, 1064]
click at [370, 60] on div "Add Column" at bounding box center [252, 127] width 451 height 147
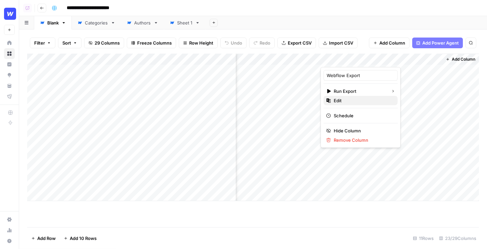
click at [348, 102] on span "Edit" at bounding box center [362, 100] width 59 height 7
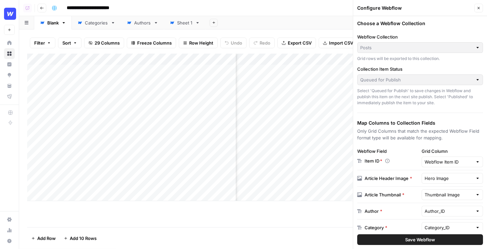
scroll to position [91, 0]
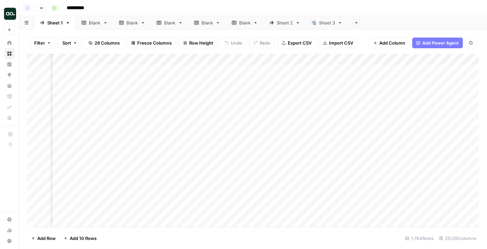
scroll to position [0, 1191]
click at [215, 60] on div "Add Column" at bounding box center [252, 141] width 451 height 174
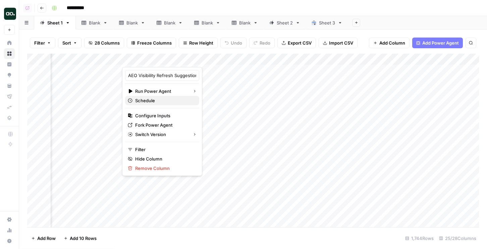
click at [158, 99] on span "Schedule" at bounding box center [164, 100] width 59 height 7
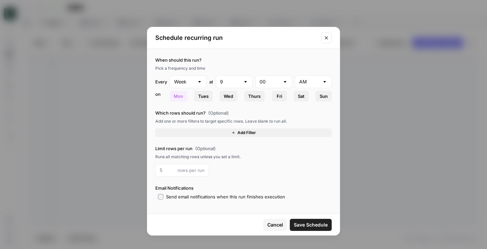
click at [200, 133] on button "Add Filter" at bounding box center [243, 132] width 176 height 9
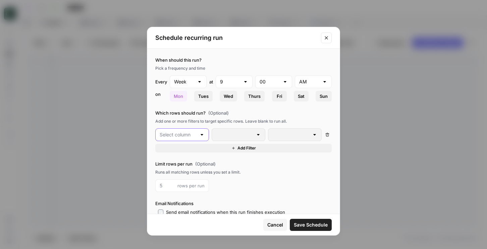
click at [192, 134] on input "text" at bounding box center [177, 134] width 37 height 7
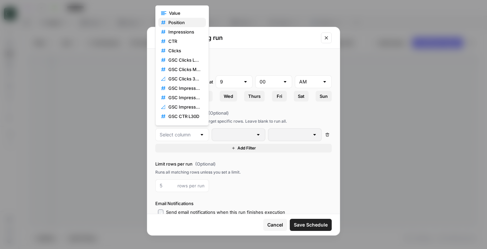
click at [185, 23] on span "Position" at bounding box center [184, 22] width 32 height 7
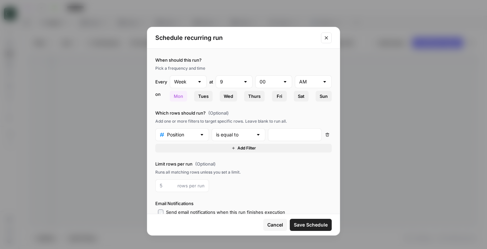
click at [240, 138] on div "is equal to" at bounding box center [238, 134] width 54 height 13
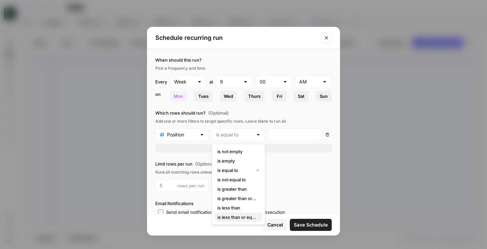
click at [244, 215] on span "is less than or equal to" at bounding box center [237, 217] width 40 height 7
type input "is less than or equal to"
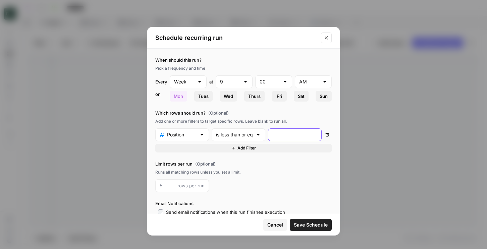
click at [279, 136] on input "number" at bounding box center [294, 134] width 45 height 7
type input "1"
type input "10"
click at [252, 142] on div "Position is less than or equal to 10 Delete Add Filter" at bounding box center [243, 140] width 176 height 24
click at [250, 147] on span "Add Filter" at bounding box center [246, 148] width 18 height 6
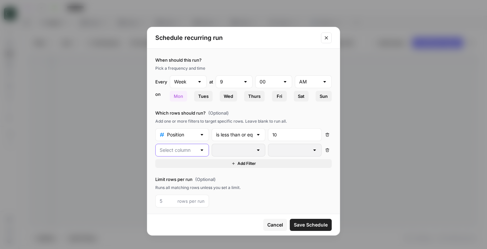
click at [191, 150] on input "text" at bounding box center [177, 150] width 37 height 7
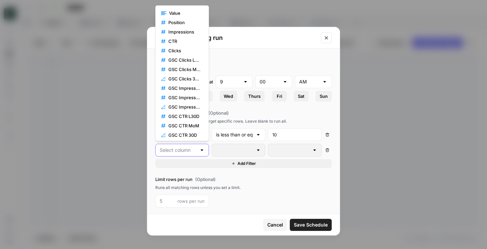
drag, startPoint x: 191, startPoint y: 150, endPoint x: 189, endPoint y: 127, distance: 22.8
click at [191, 146] on div at bounding box center [182, 150] width 54 height 13
click at [178, 21] on span "Position" at bounding box center [184, 22] width 32 height 7
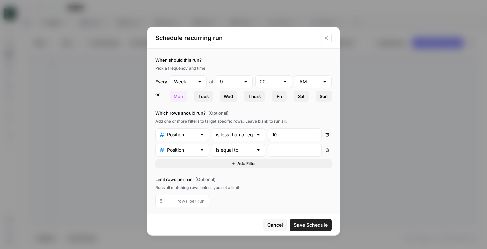
click at [227, 155] on div "is equal to" at bounding box center [238, 150] width 54 height 13
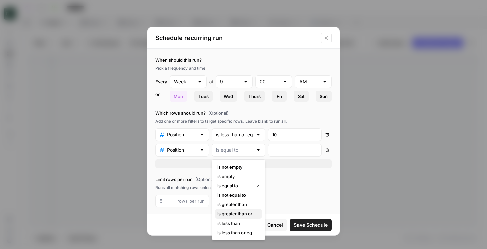
click at [240, 216] on span "is greater than or equal to" at bounding box center [237, 213] width 40 height 7
type input "is greater than or equal to"
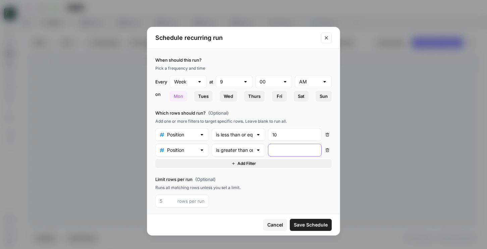
click at [284, 149] on input "number" at bounding box center [294, 150] width 45 height 7
type input "2"
type input "20"
type input "2"
click at [294, 141] on div "Position is less than or equal to 10 Delete Position is greater than or equal t…" at bounding box center [243, 148] width 176 height 40
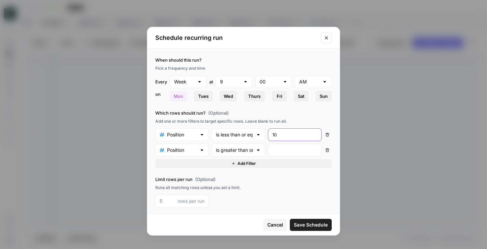
click at [288, 136] on input "10" at bounding box center [294, 134] width 45 height 7
type input "1"
type input "2"
type input "20"
click at [275, 147] on input "number" at bounding box center [294, 150] width 45 height 7
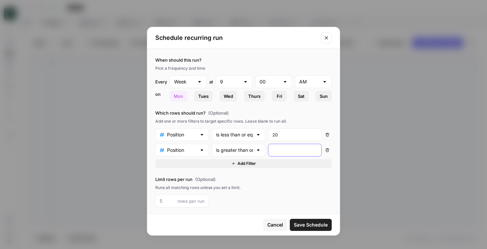
type input "1"
type input "10"
click at [326, 34] on button "Close modal" at bounding box center [326, 38] width 11 height 11
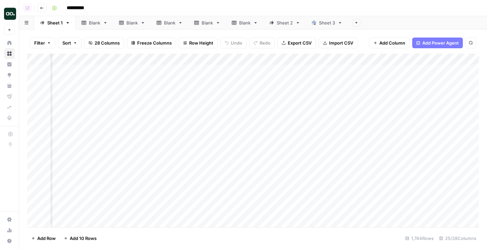
scroll to position [0, 650]
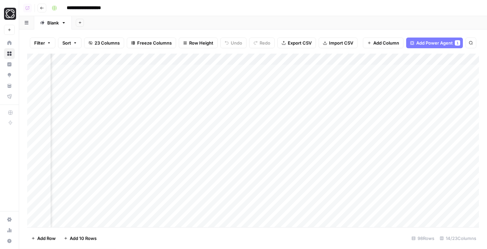
scroll to position [0, 225]
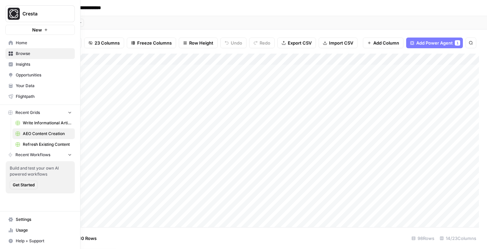
click at [20, 73] on span "Opportunities" at bounding box center [44, 75] width 56 height 6
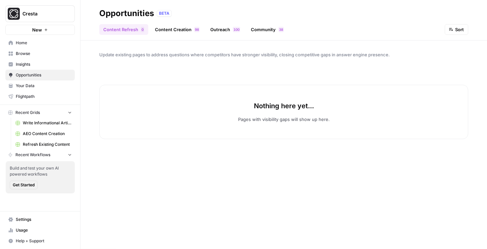
click at [184, 34] on link "Content Creation 8 9" at bounding box center [177, 29] width 53 height 11
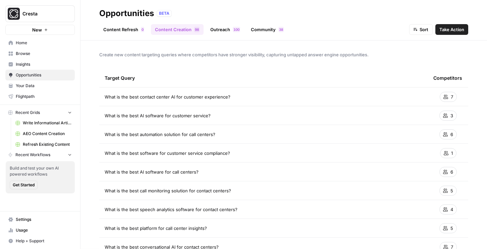
click at [129, 28] on link "Content Refresh 0" at bounding box center [123, 29] width 49 height 11
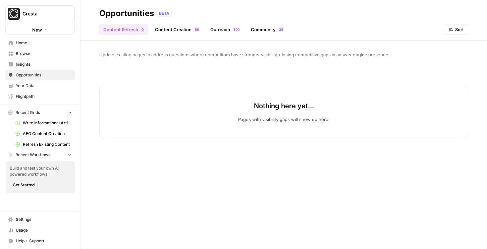
click at [187, 26] on link "Content Creation 8 9" at bounding box center [177, 29] width 53 height 11
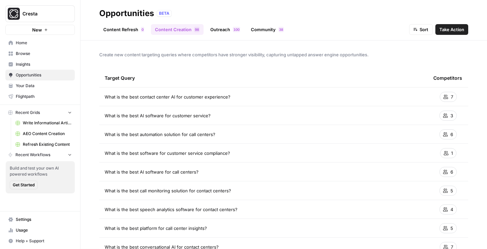
click at [231, 29] on link "Outreach 0 0 1" at bounding box center [225, 29] width 38 height 11
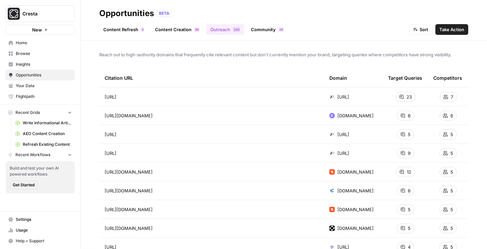
click at [168, 32] on link "Content Creation 8 9" at bounding box center [177, 29] width 53 height 11
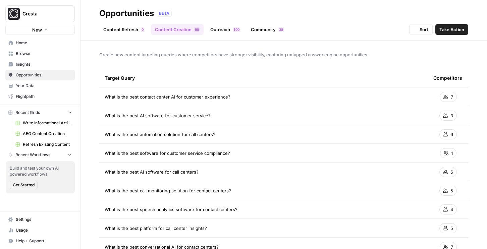
click at [168, 27] on link "Content Creation 8 9" at bounding box center [177, 29] width 53 height 11
click at [39, 131] on span "AEO Content Creation" at bounding box center [47, 134] width 49 height 6
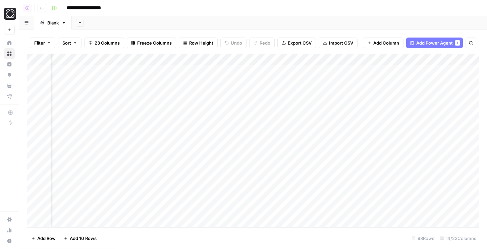
scroll to position [0, 137]
click at [118, 45] on span "23 Columns" at bounding box center [106, 43] width 25 height 7
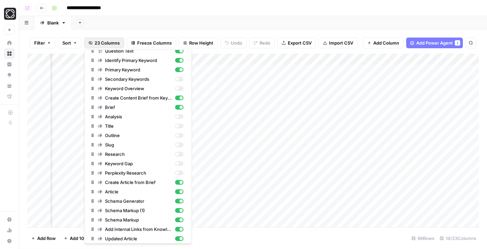
scroll to position [0, 0]
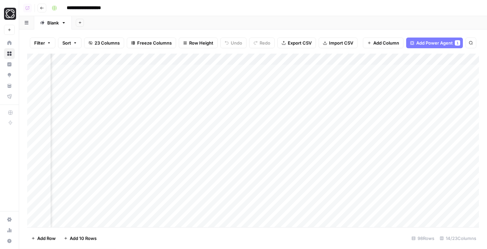
click at [270, 59] on div "Add Column" at bounding box center [252, 141] width 451 height 174
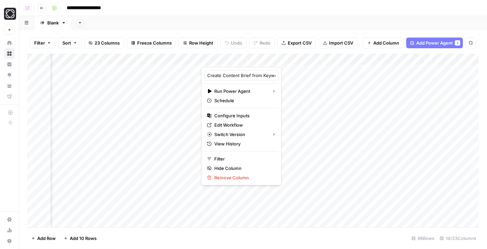
click at [269, 54] on div at bounding box center [242, 60] width 83 height 13
